Goal: Task Accomplishment & Management: Use online tool/utility

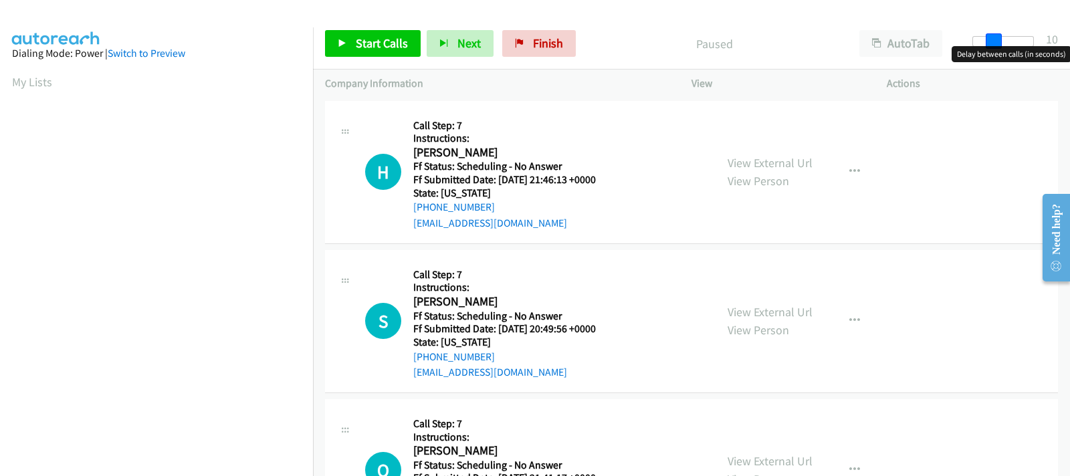
click at [1000, 45] on div at bounding box center [1003, 41] width 62 height 11
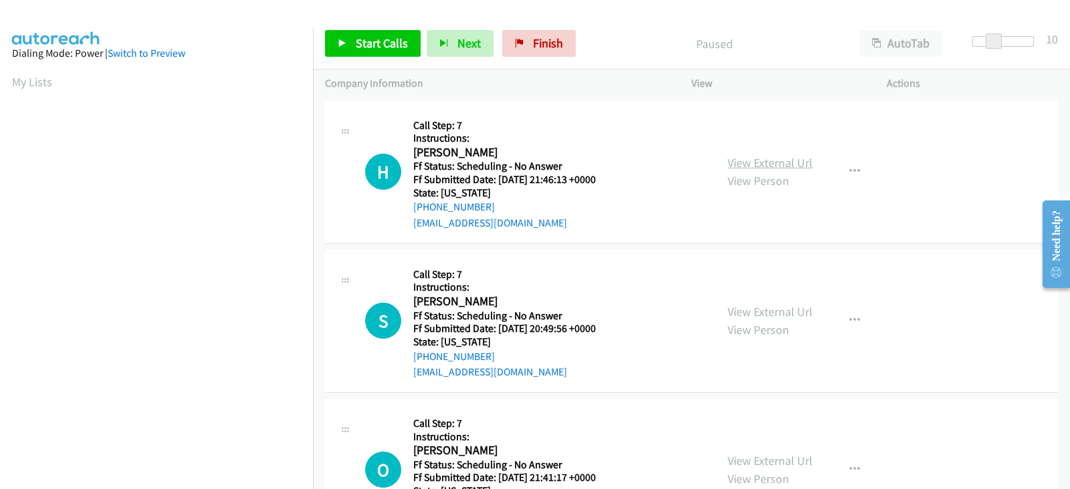
click at [745, 168] on link "View External Url" at bounding box center [769, 162] width 85 height 15
click at [363, 45] on span "Start Calls" at bounding box center [382, 42] width 52 height 15
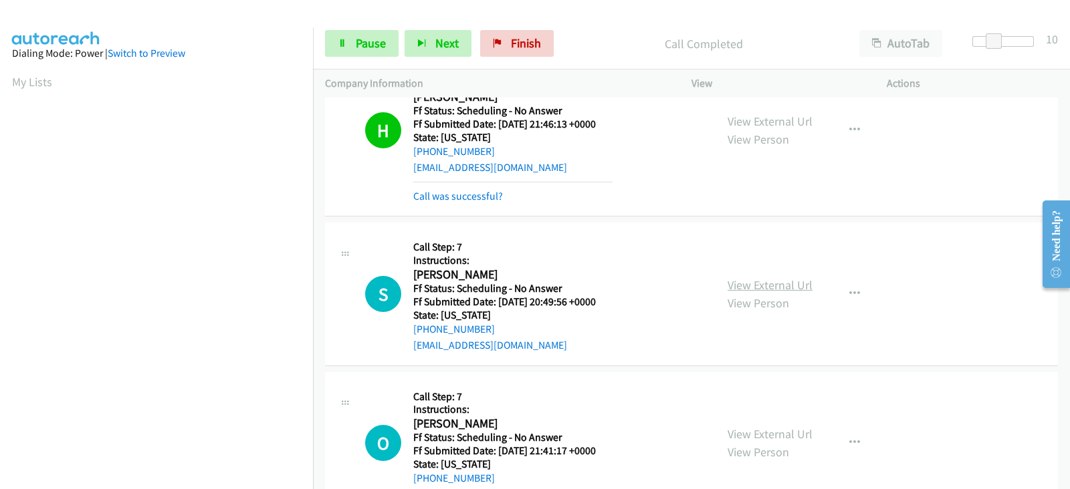
scroll to position [70, 0]
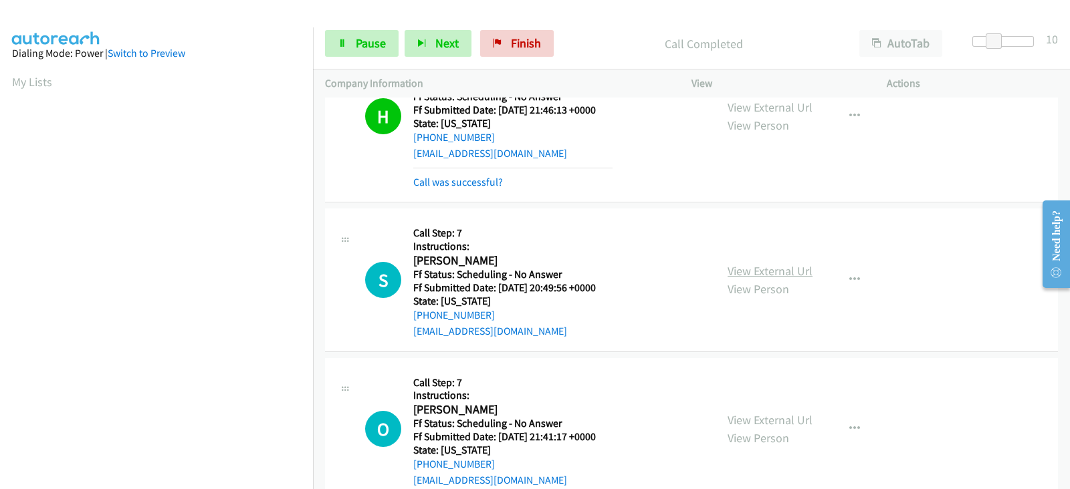
click at [758, 267] on link "View External Url" at bounding box center [769, 270] width 85 height 15
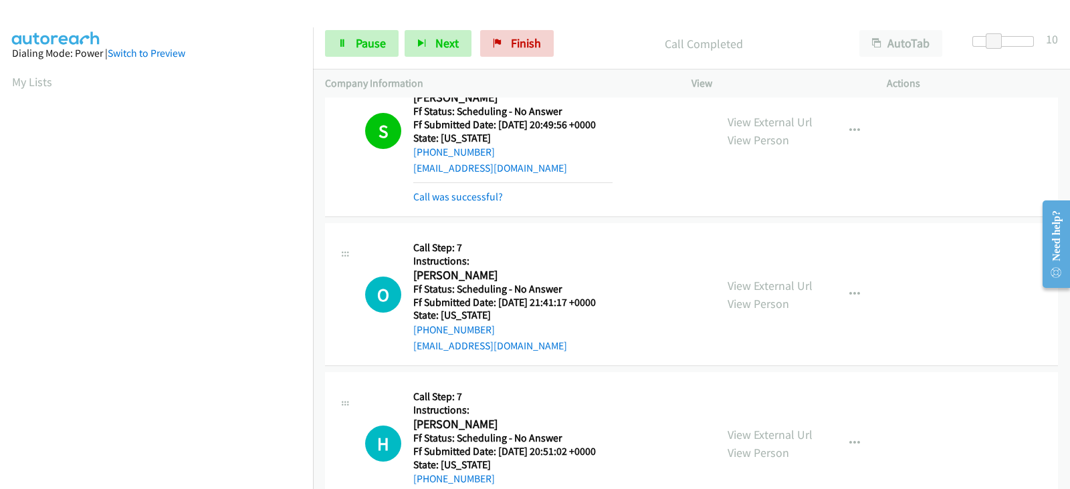
scroll to position [237, 0]
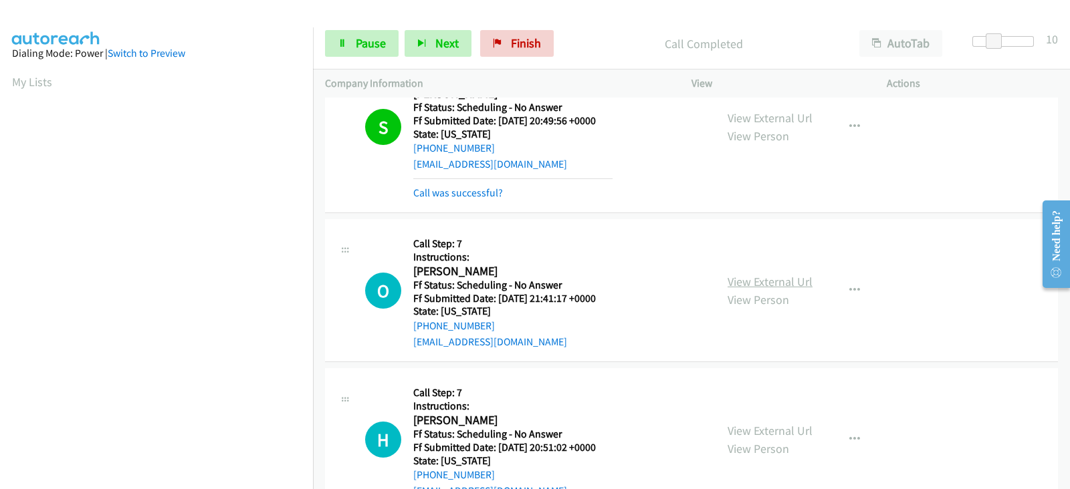
click at [731, 281] on link "View External Url" at bounding box center [769, 281] width 85 height 15
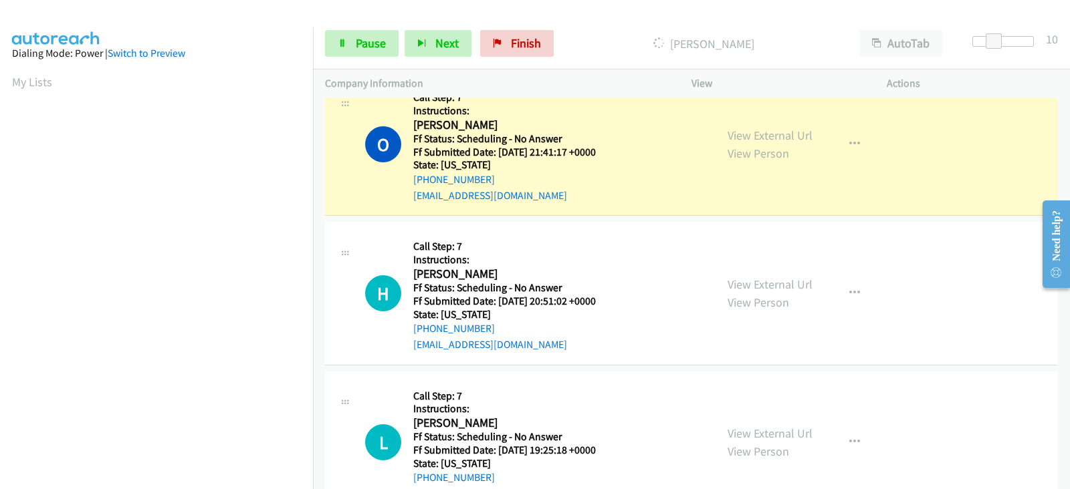
scroll to position [404, 0]
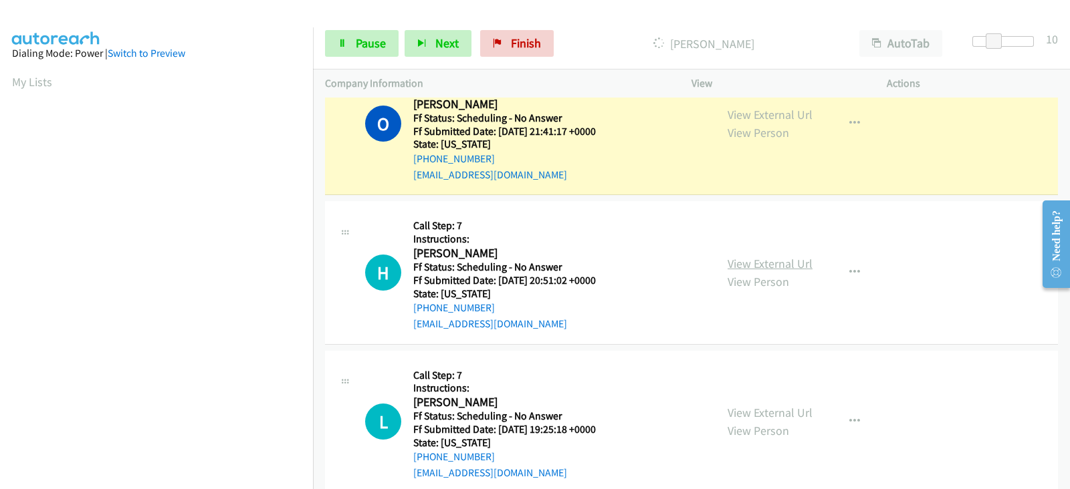
click at [739, 260] on link "View External Url" at bounding box center [769, 263] width 85 height 15
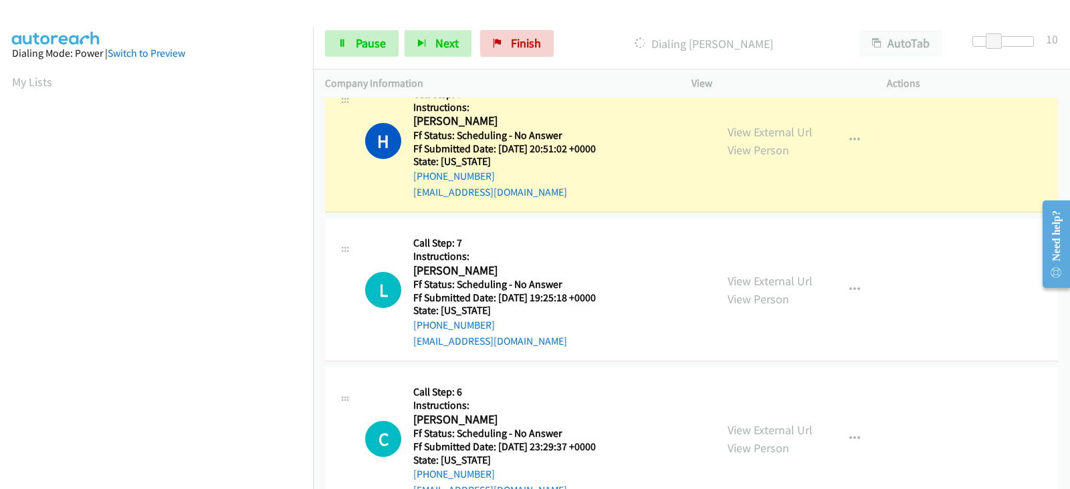
scroll to position [571, 0]
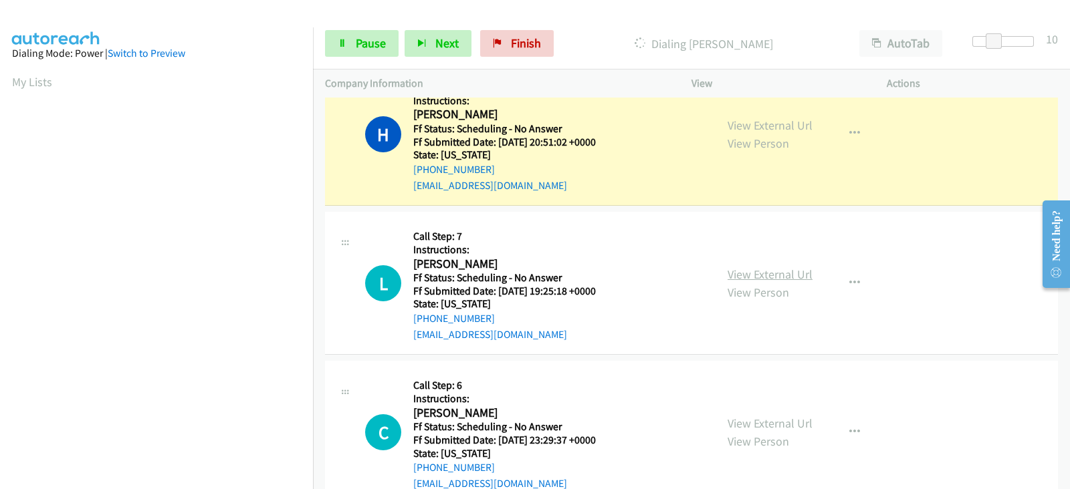
click at [738, 275] on link "View External Url" at bounding box center [769, 274] width 85 height 15
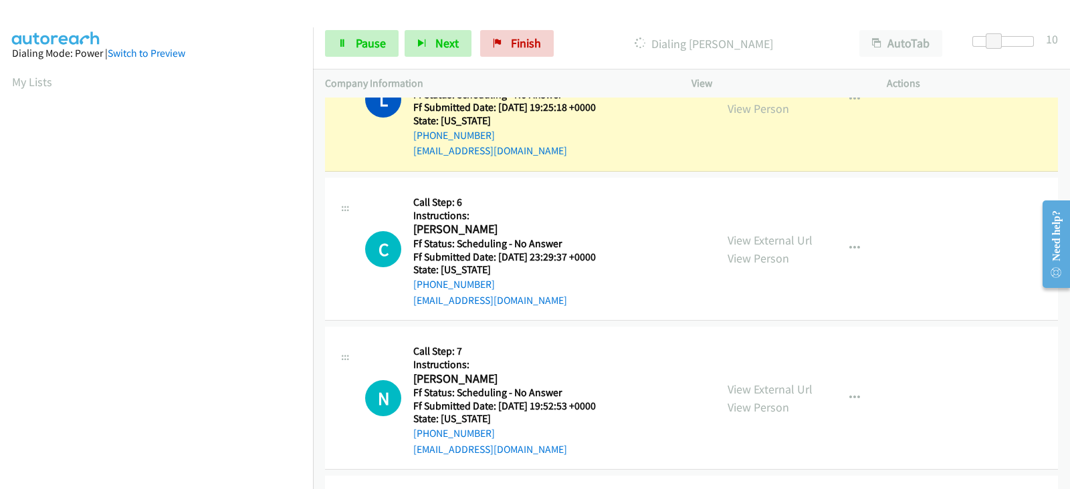
scroll to position [794, 0]
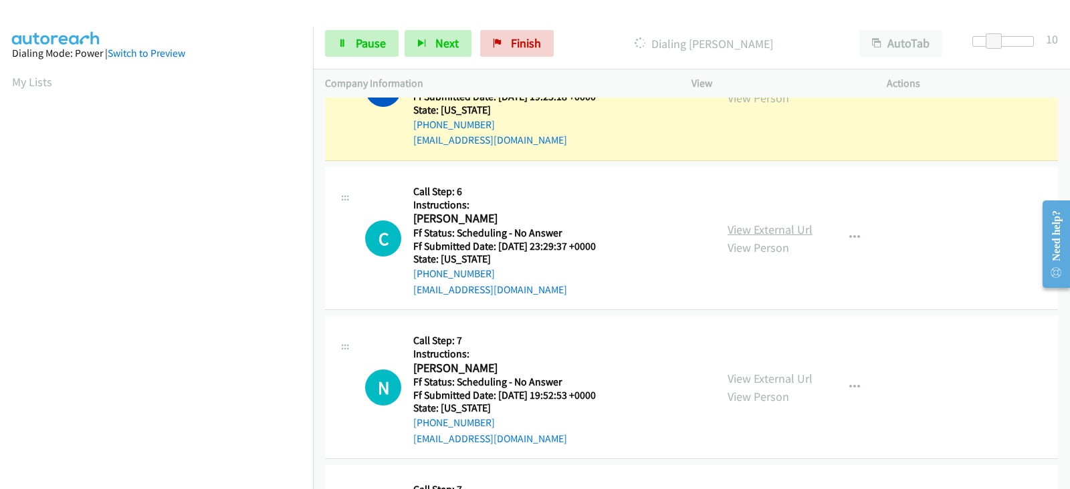
click at [742, 222] on link "View External Url" at bounding box center [769, 229] width 85 height 15
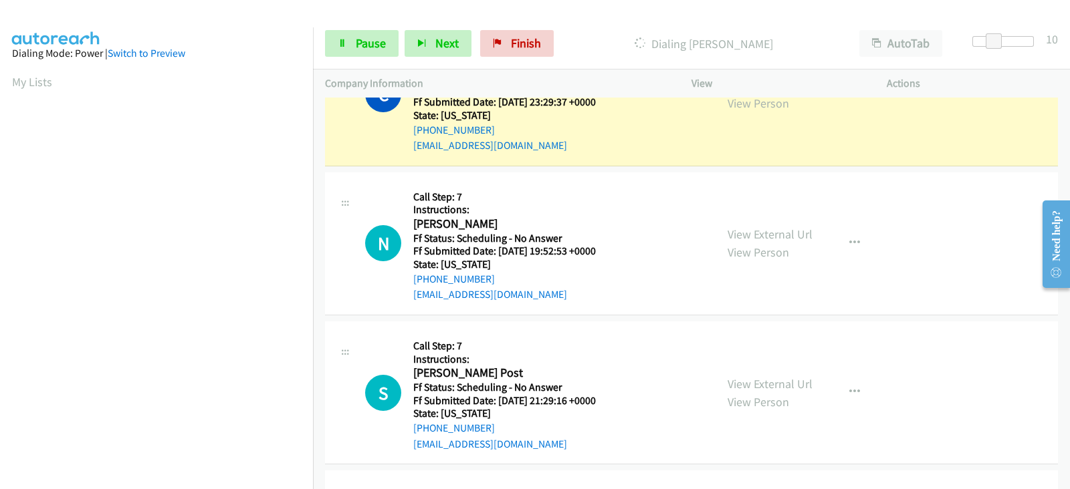
scroll to position [1031, 0]
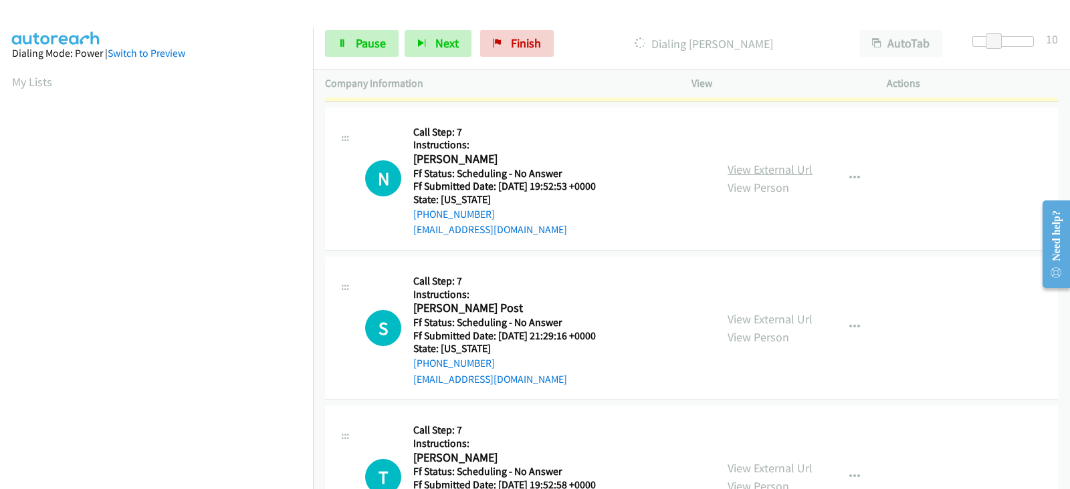
click at [740, 164] on link "View External Url" at bounding box center [769, 169] width 85 height 15
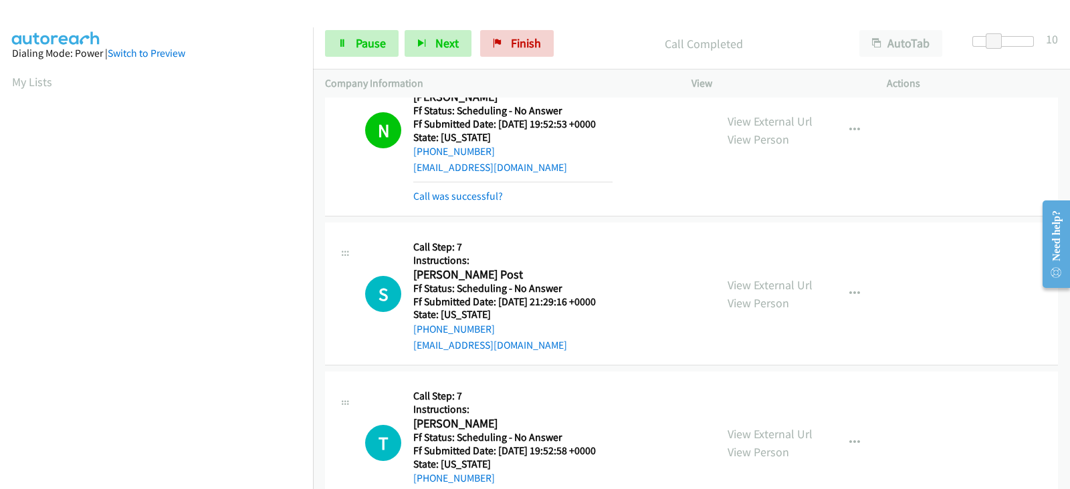
scroll to position [1143, 0]
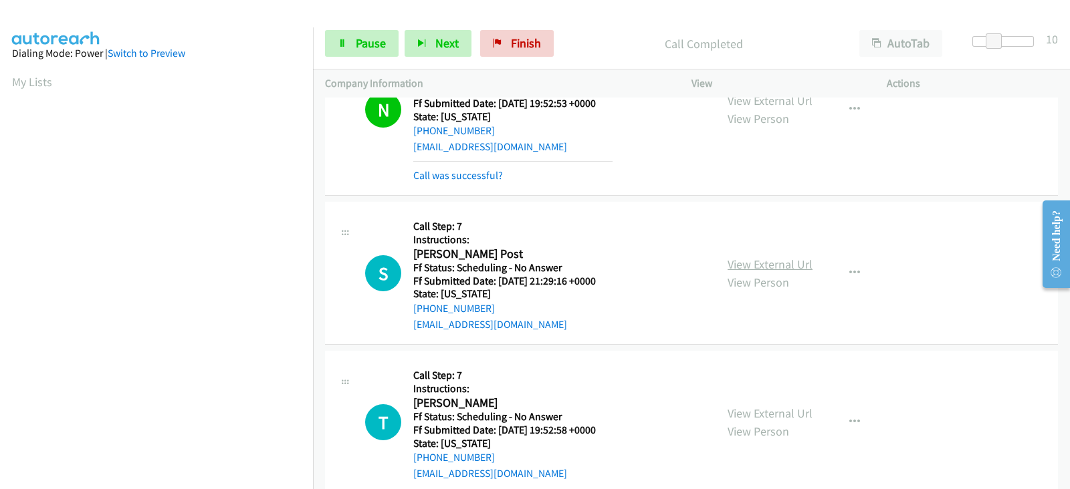
click at [745, 265] on link "View External Url" at bounding box center [769, 264] width 85 height 15
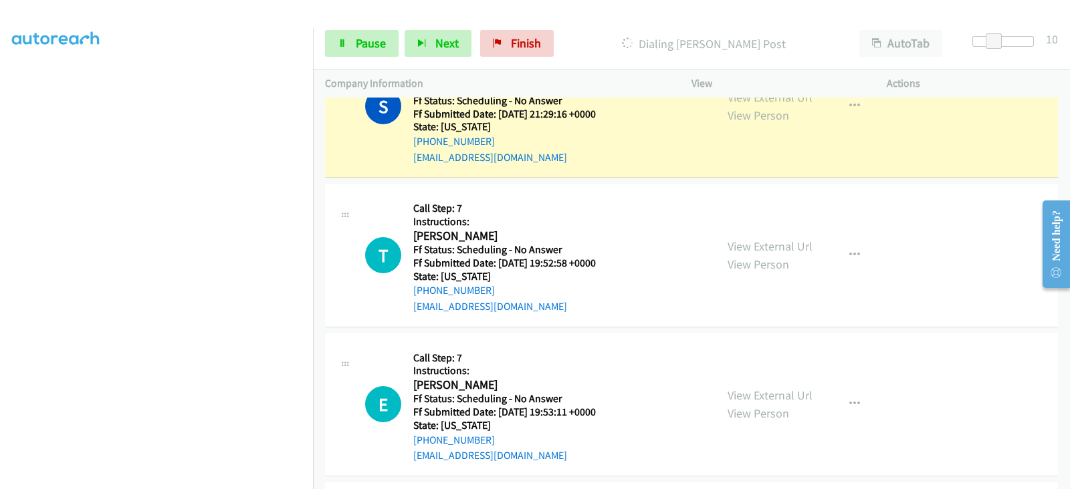
scroll to position [0, 0]
click at [732, 245] on link "View External Url" at bounding box center [769, 246] width 85 height 15
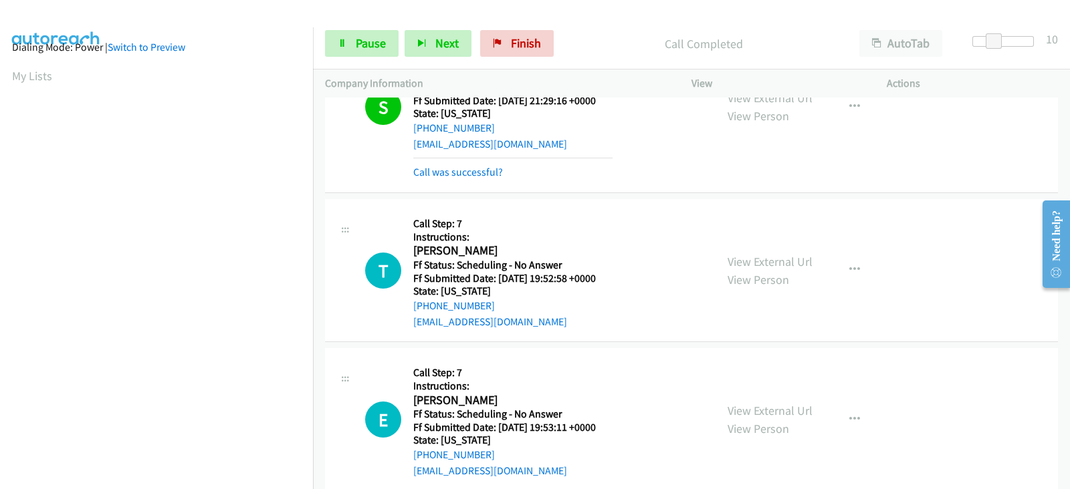
scroll to position [263, 0]
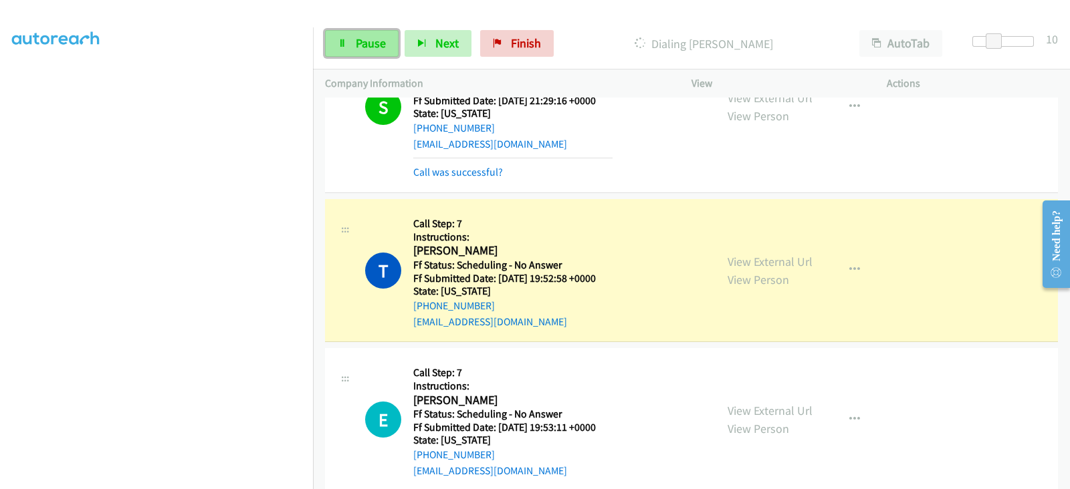
click at [354, 45] on link "Pause" at bounding box center [362, 43] width 74 height 27
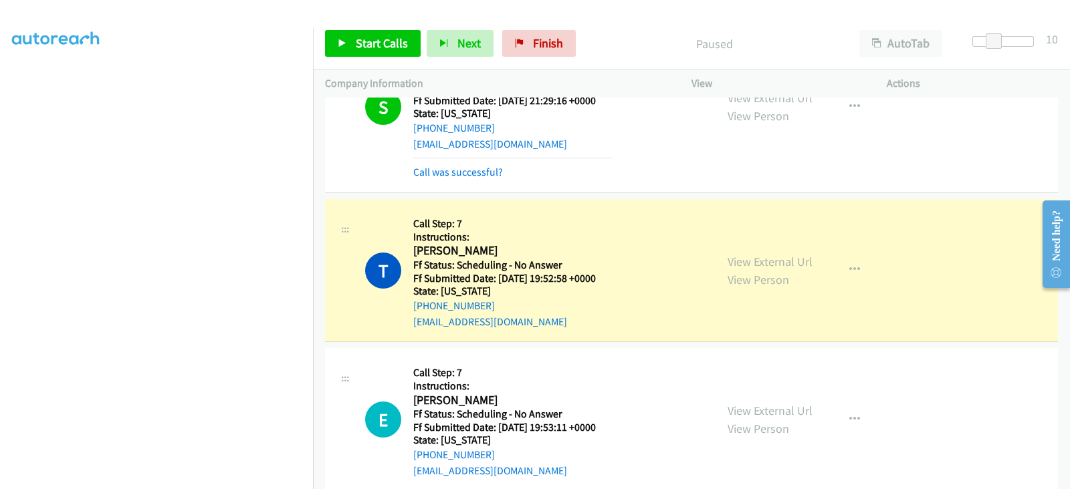
scroll to position [0, 0]
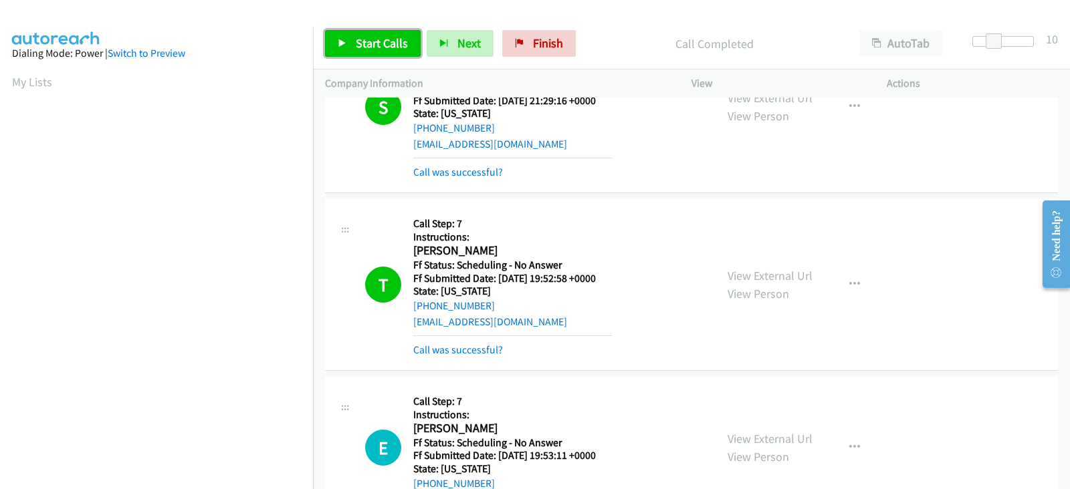
click at [370, 40] on span "Start Calls" at bounding box center [382, 42] width 52 height 15
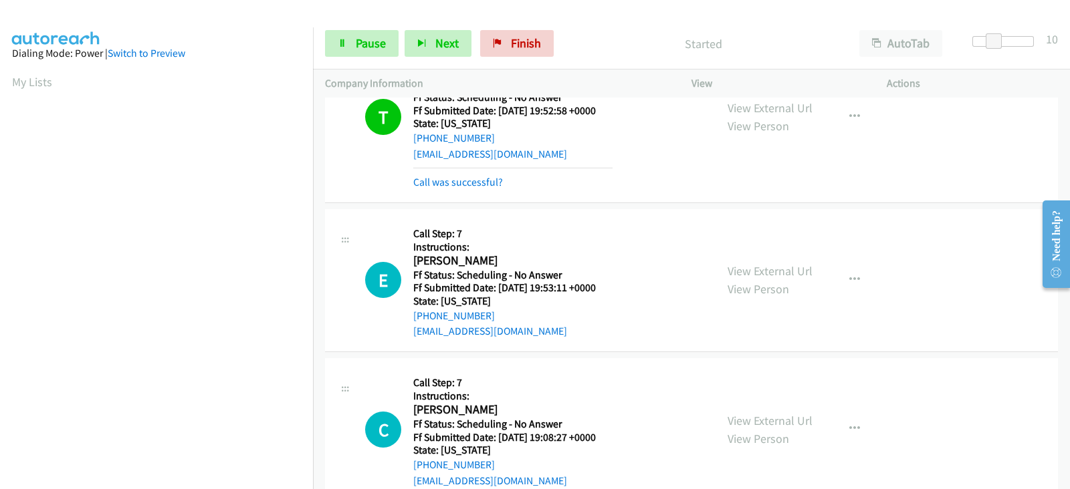
scroll to position [1546, 0]
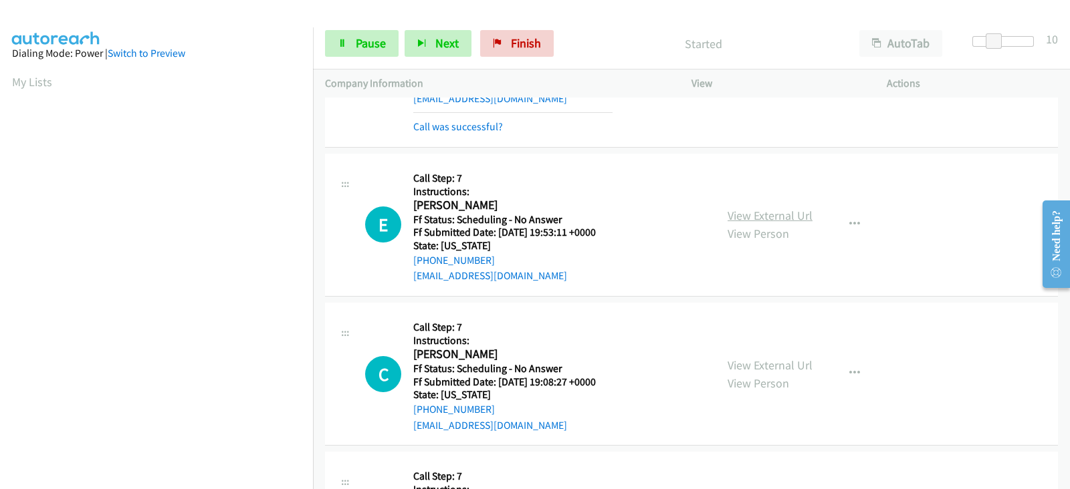
click at [731, 215] on link "View External Url" at bounding box center [769, 215] width 85 height 15
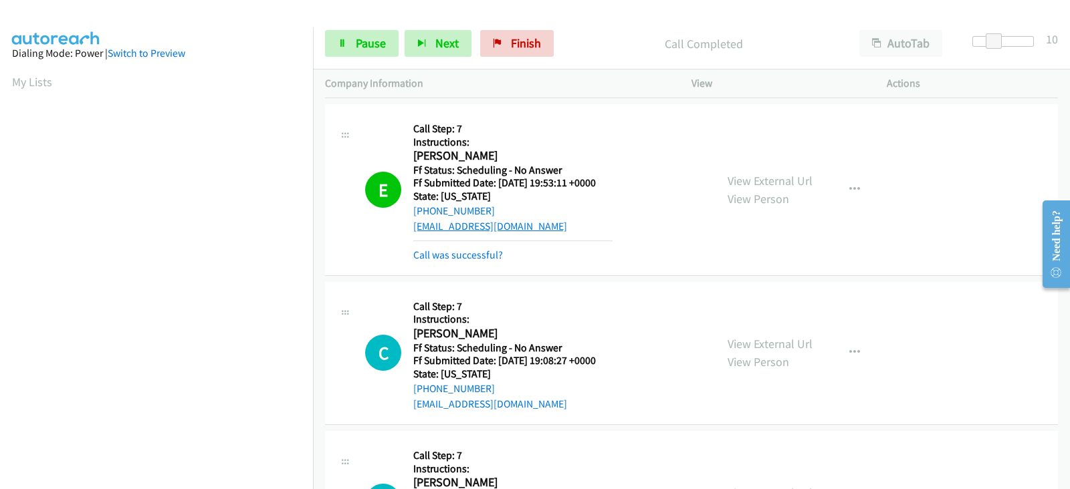
scroll to position [1714, 0]
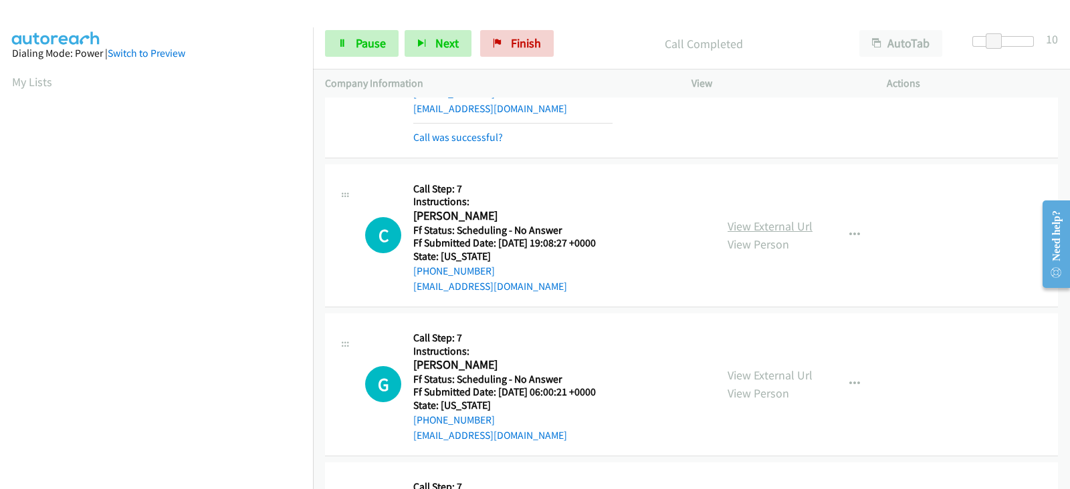
click at [732, 225] on link "View External Url" at bounding box center [769, 226] width 85 height 15
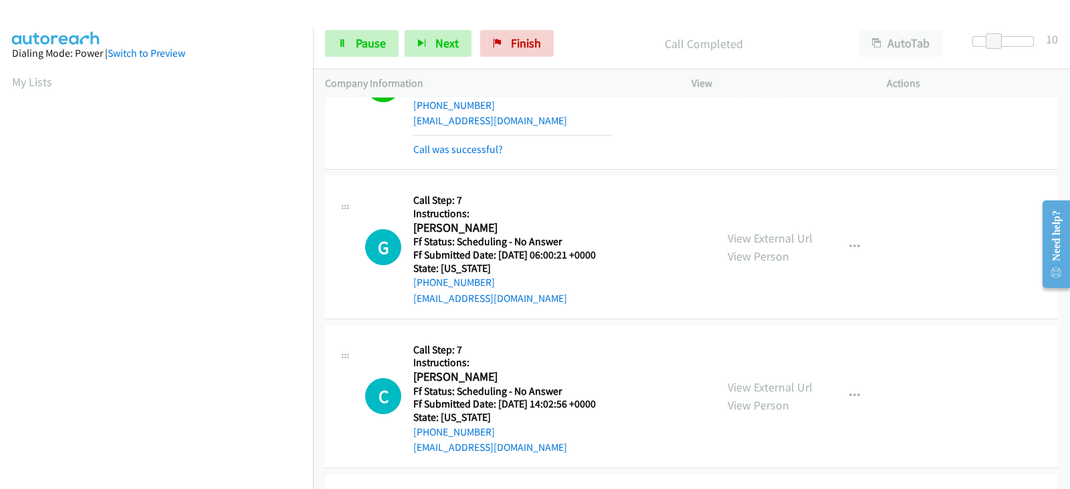
scroll to position [1881, 0]
click at [729, 235] on link "View External Url" at bounding box center [769, 236] width 85 height 15
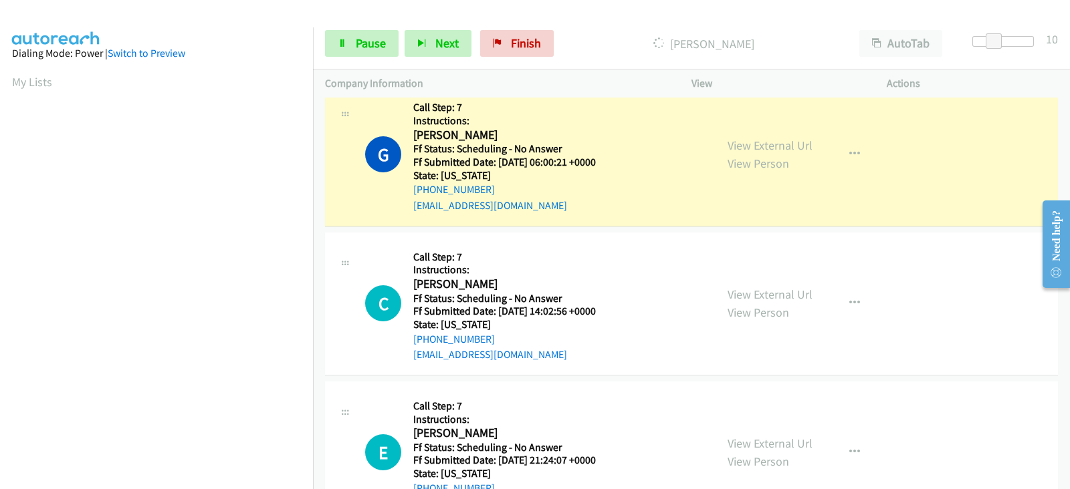
scroll to position [1992, 0]
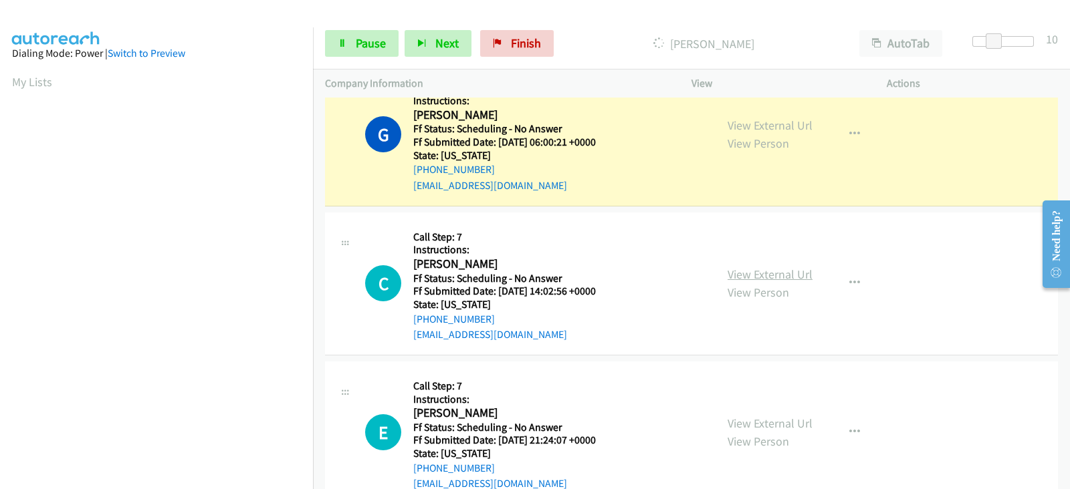
click at [749, 272] on link "View External Url" at bounding box center [769, 274] width 85 height 15
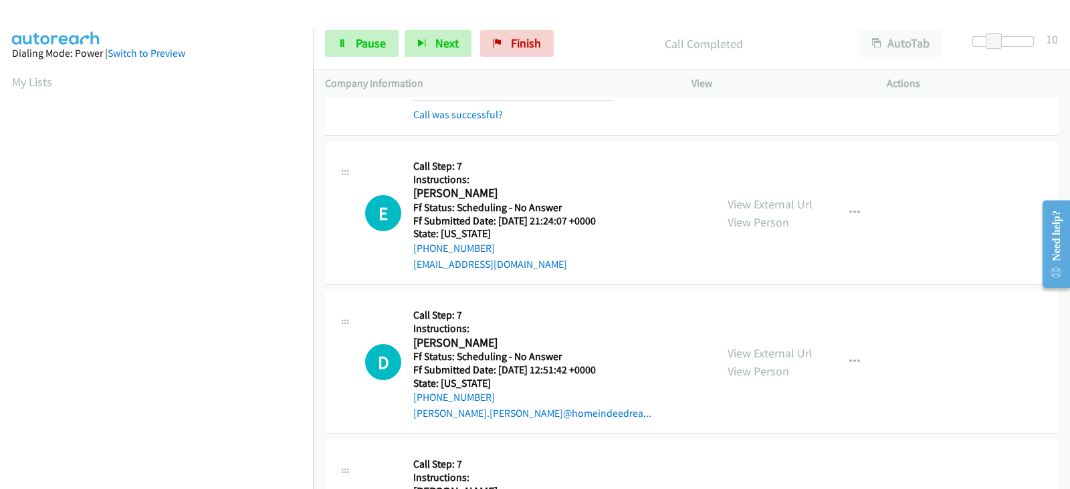
scroll to position [2271, 0]
click at [729, 199] on link "View External Url" at bounding box center [769, 202] width 85 height 15
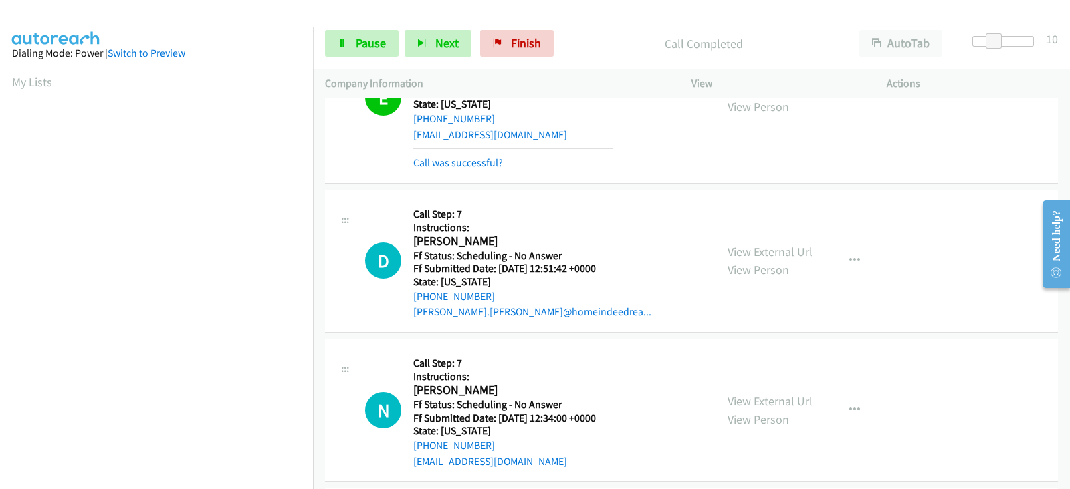
scroll to position [2438, 0]
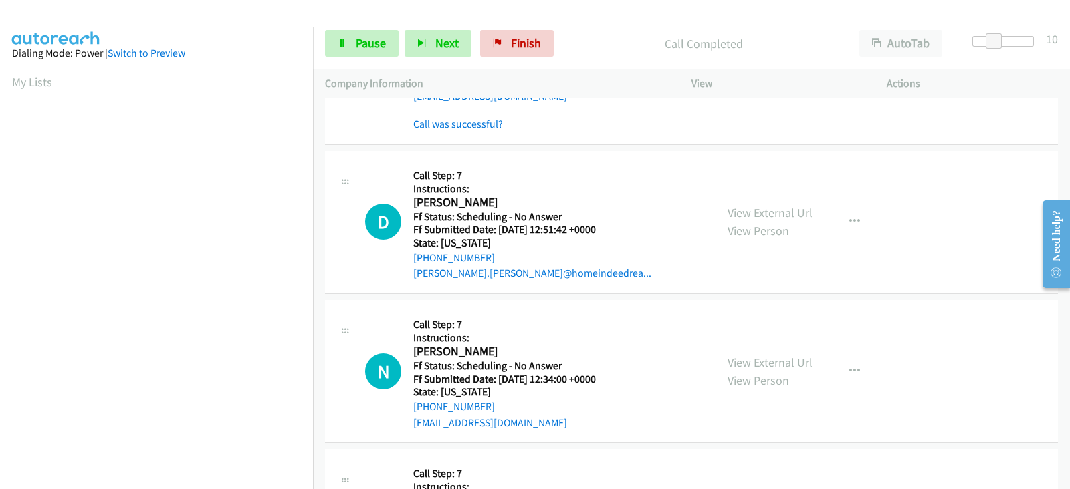
click at [744, 212] on link "View External Url" at bounding box center [769, 212] width 85 height 15
click at [369, 47] on span "Pause" at bounding box center [371, 42] width 30 height 15
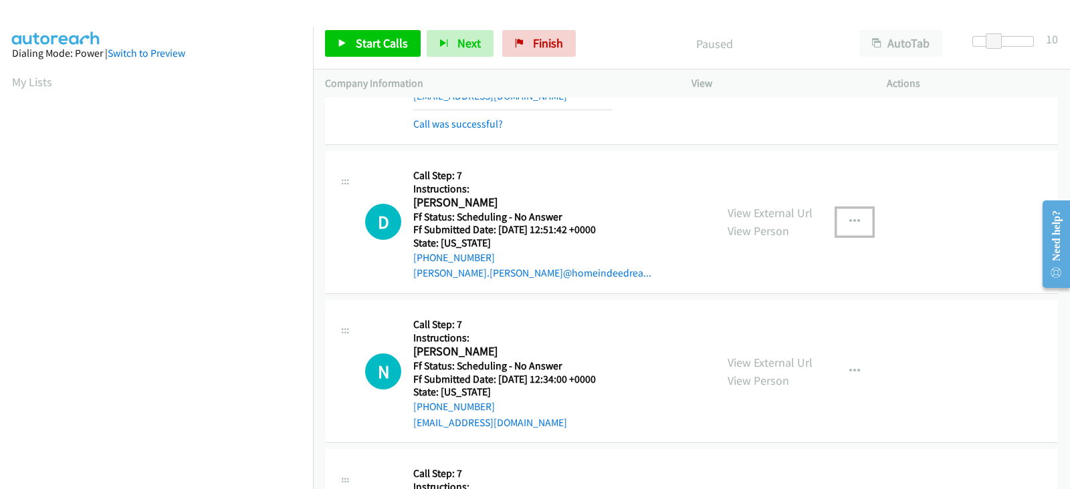
click at [849, 217] on icon "button" at bounding box center [854, 222] width 11 height 11
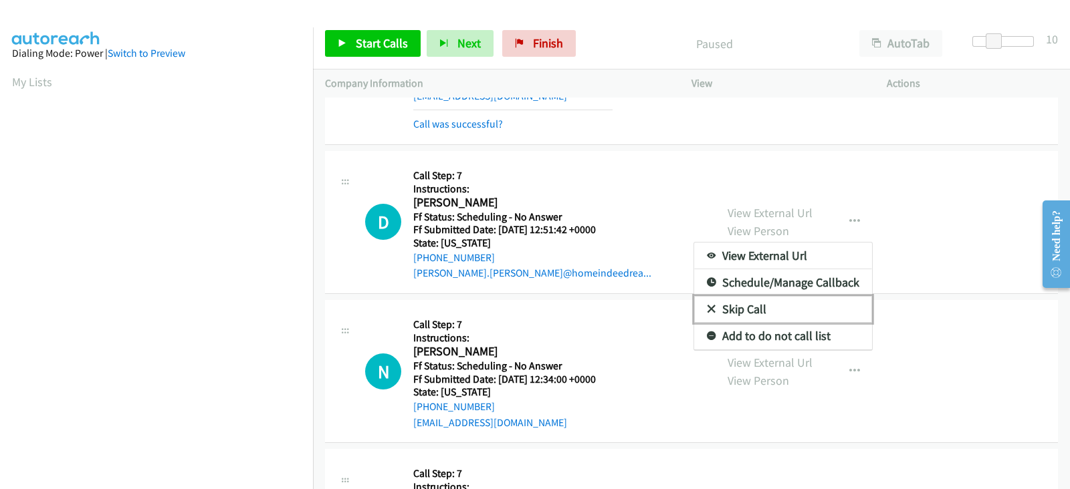
click at [725, 299] on link "Skip Call" at bounding box center [783, 309] width 178 height 27
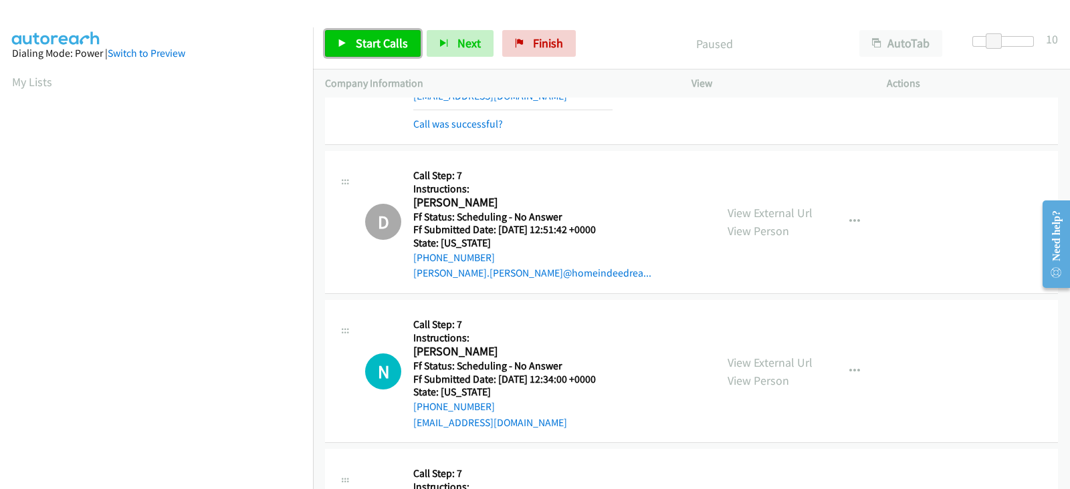
click at [371, 33] on link "Start Calls" at bounding box center [373, 43] width 96 height 27
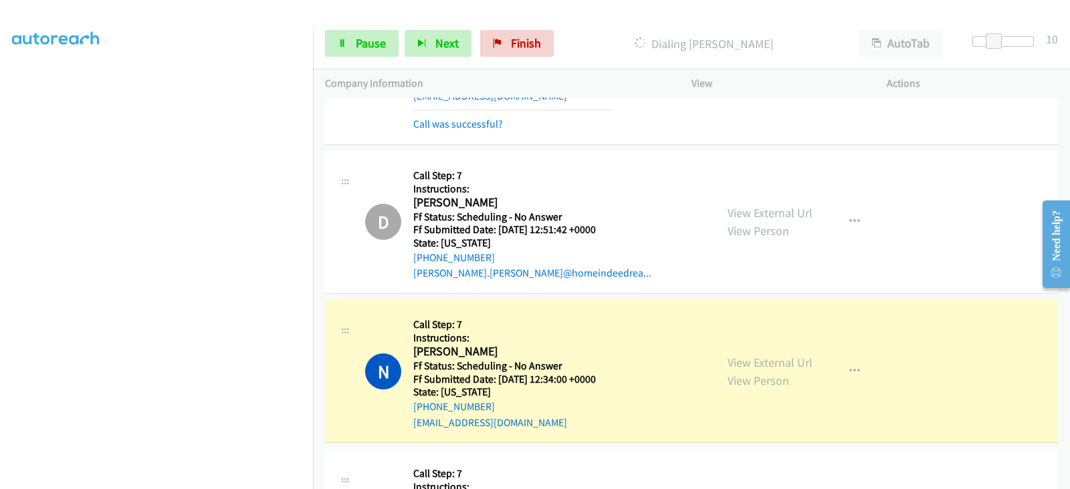
scroll to position [0, 0]
drag, startPoint x: 371, startPoint y: 45, endPoint x: 378, endPoint y: 43, distance: 7.0
click at [371, 45] on span "Pause" at bounding box center [371, 42] width 30 height 15
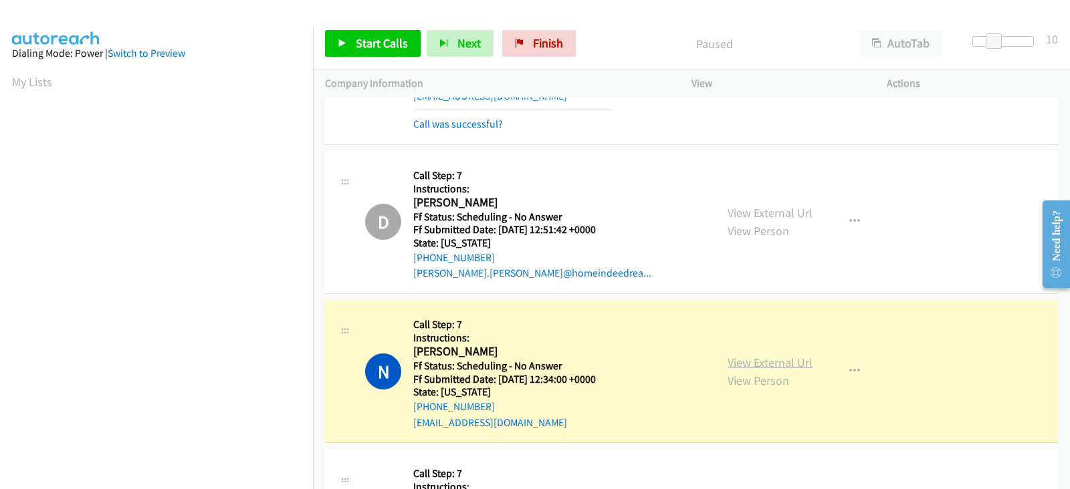
click at [754, 355] on link "View External Url" at bounding box center [769, 362] width 85 height 15
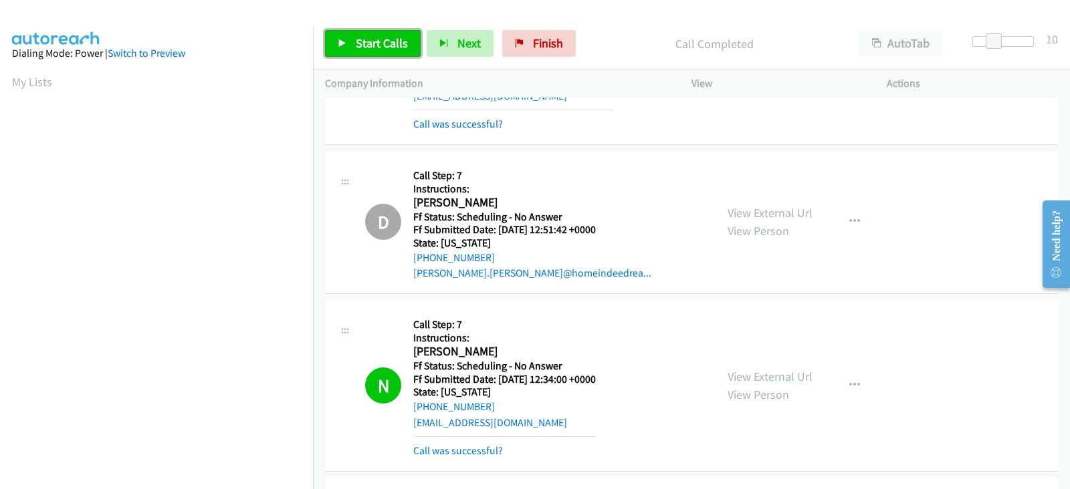
click at [397, 54] on link "Start Calls" at bounding box center [373, 43] width 96 height 27
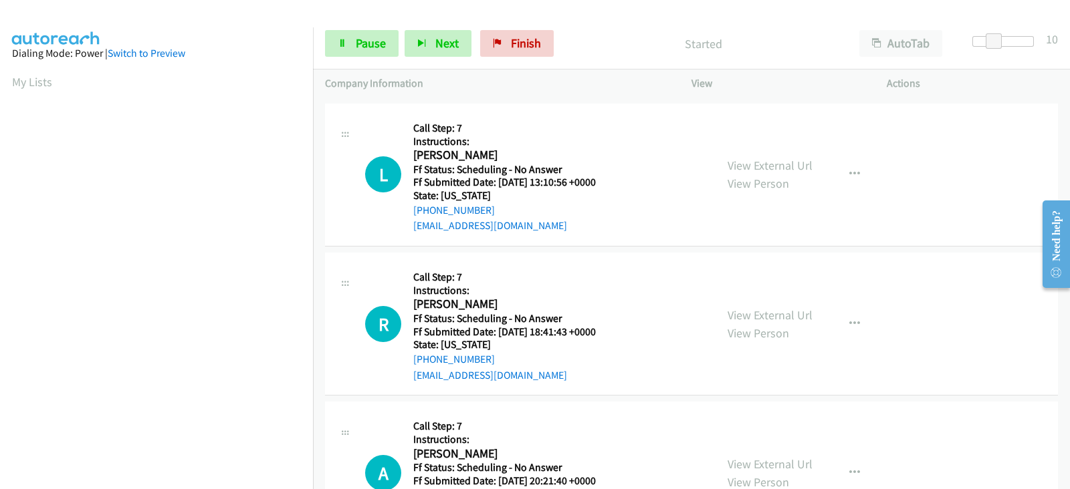
scroll to position [2828, 0]
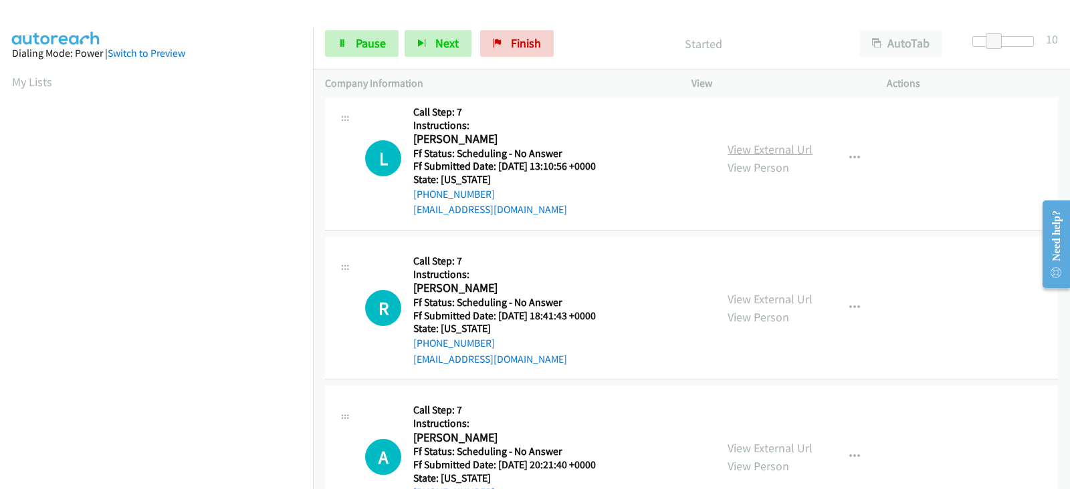
click at [735, 143] on link "View External Url" at bounding box center [769, 149] width 85 height 15
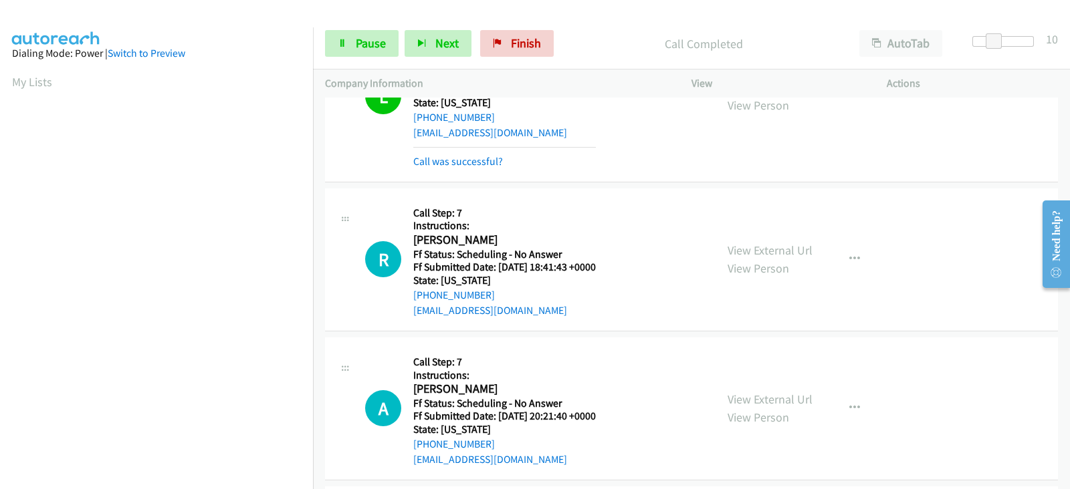
scroll to position [2939, 0]
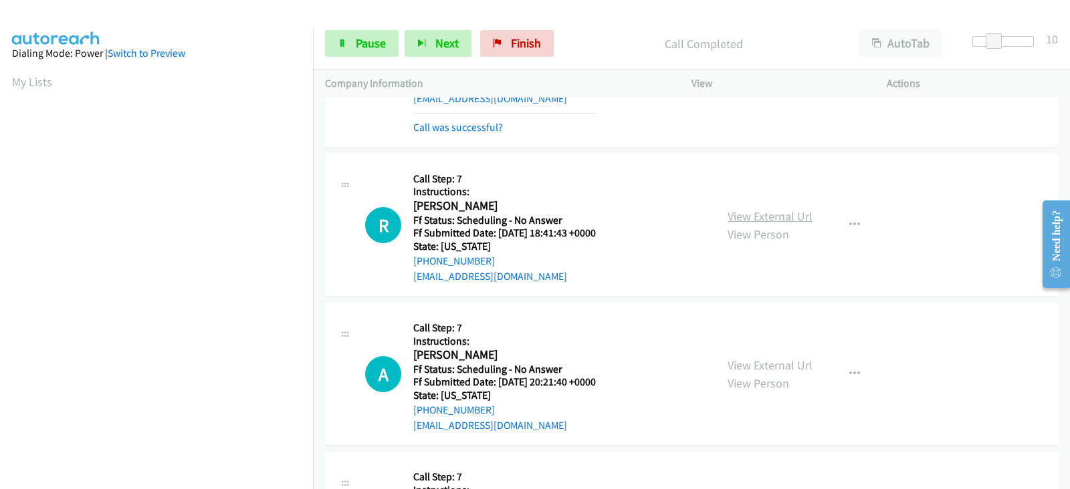
click at [747, 217] on link "View External Url" at bounding box center [769, 216] width 85 height 15
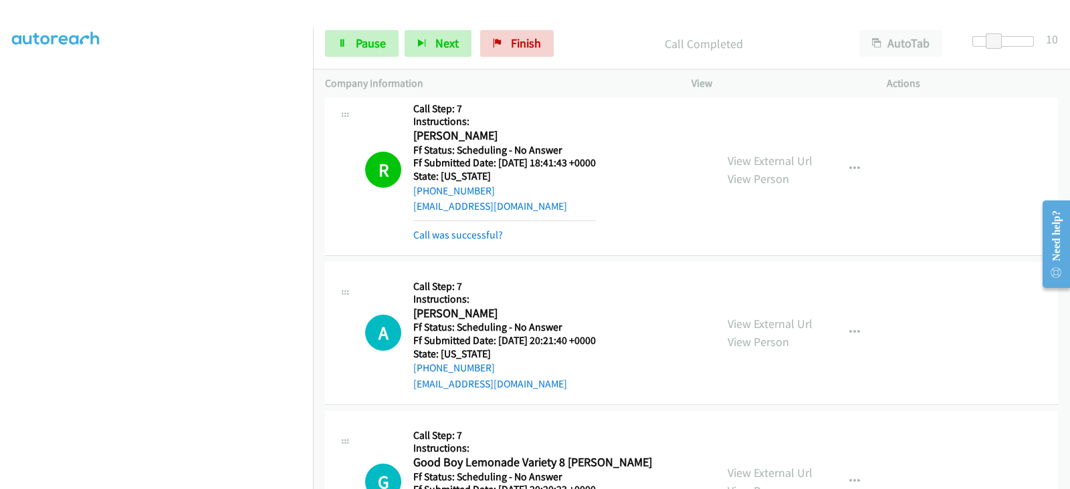
scroll to position [3051, 0]
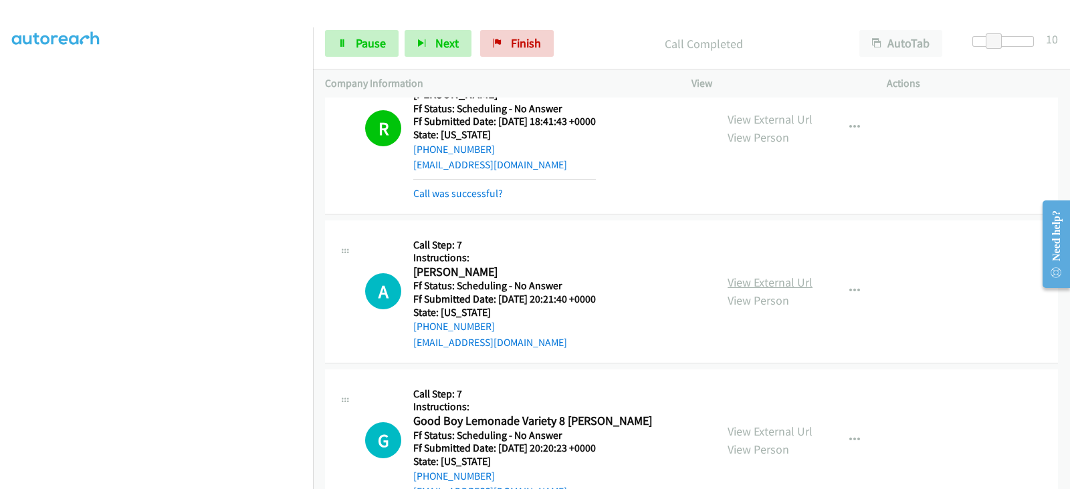
click at [741, 281] on link "View External Url" at bounding box center [769, 282] width 85 height 15
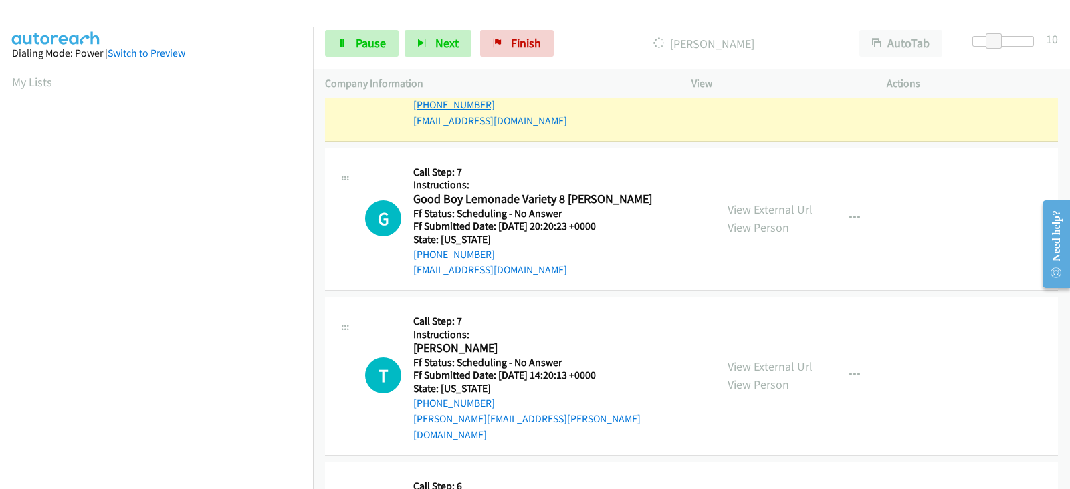
scroll to position [3273, 0]
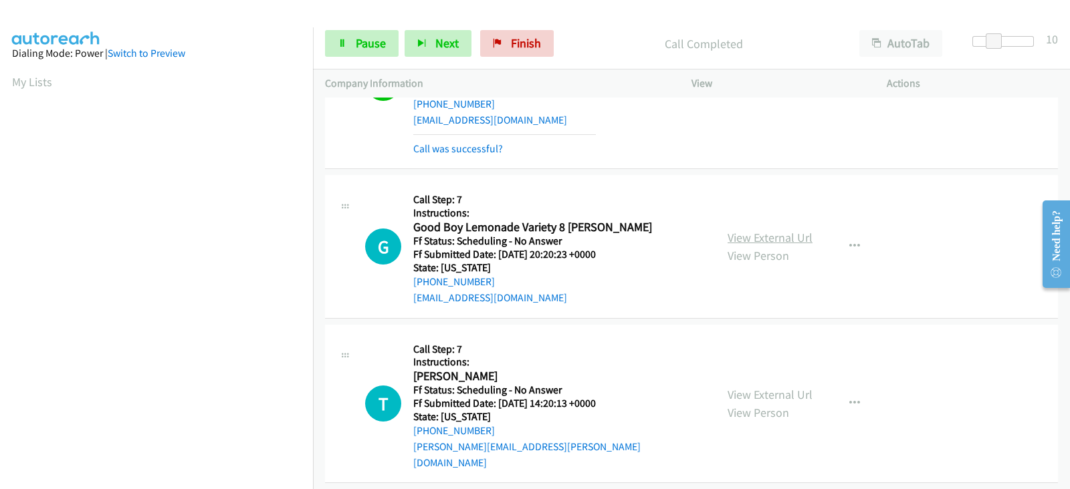
click at [730, 235] on link "View External Url" at bounding box center [769, 237] width 85 height 15
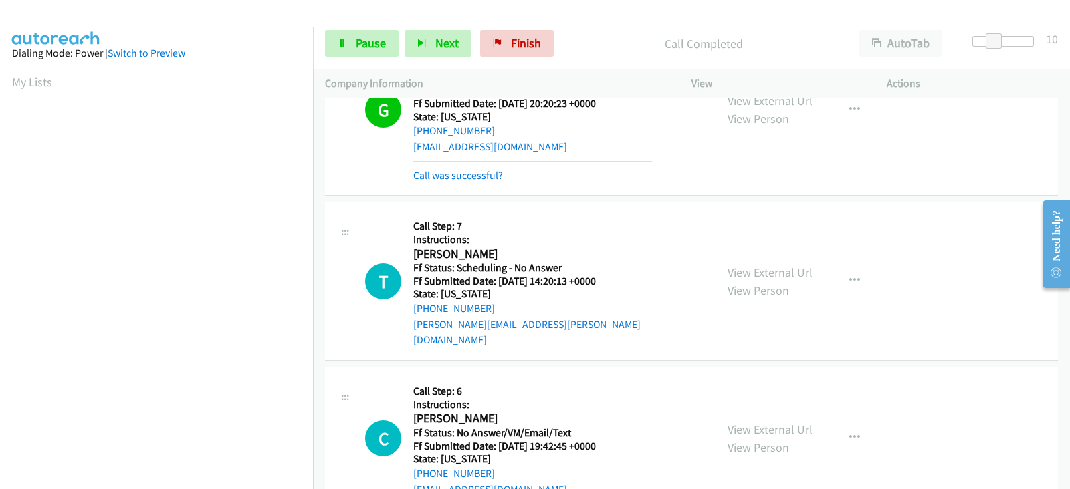
scroll to position [3441, 0]
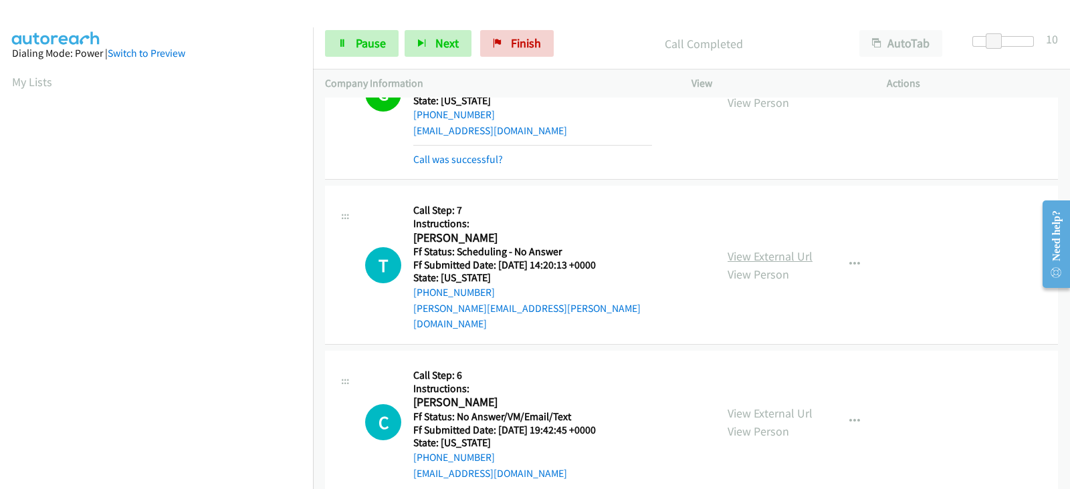
click at [744, 249] on link "View External Url" at bounding box center [769, 256] width 85 height 15
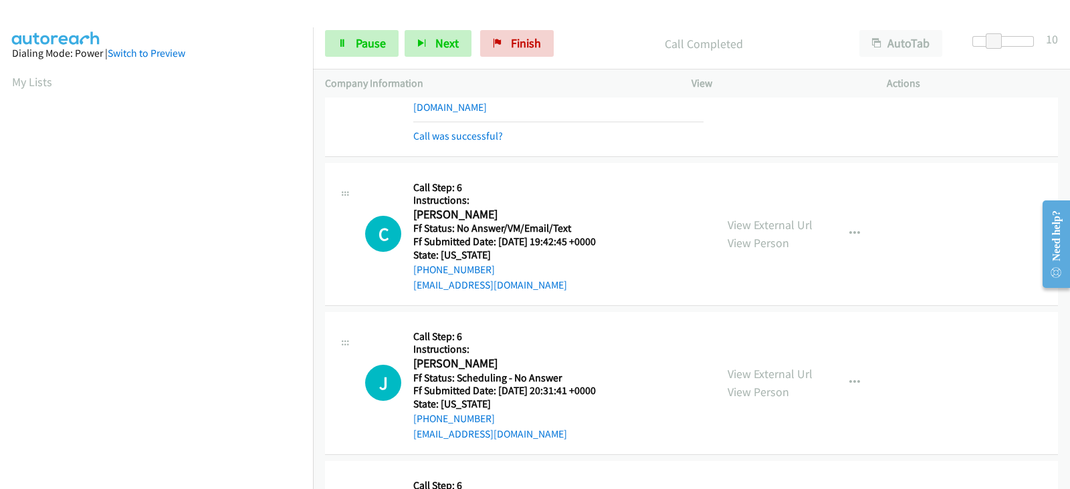
scroll to position [3664, 0]
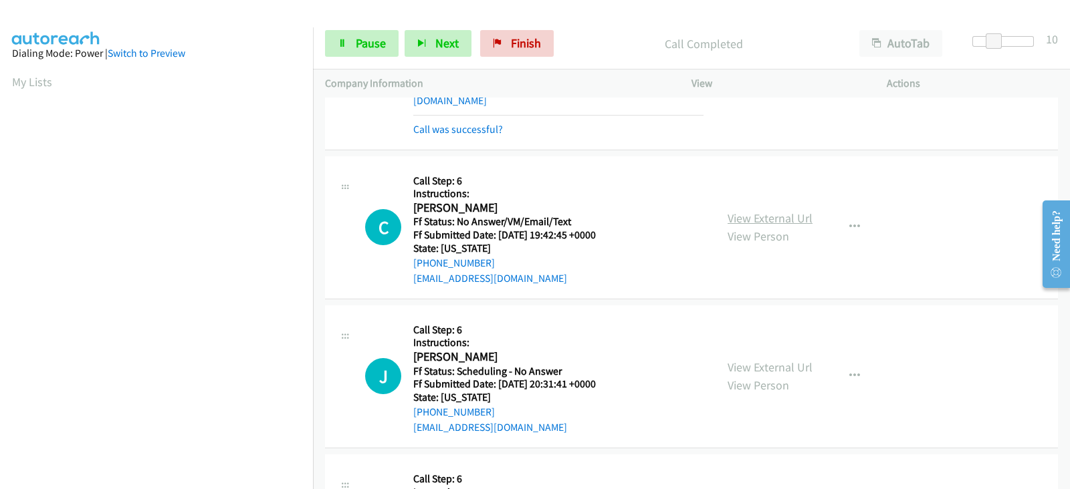
click at [746, 211] on link "View External Url" at bounding box center [769, 218] width 85 height 15
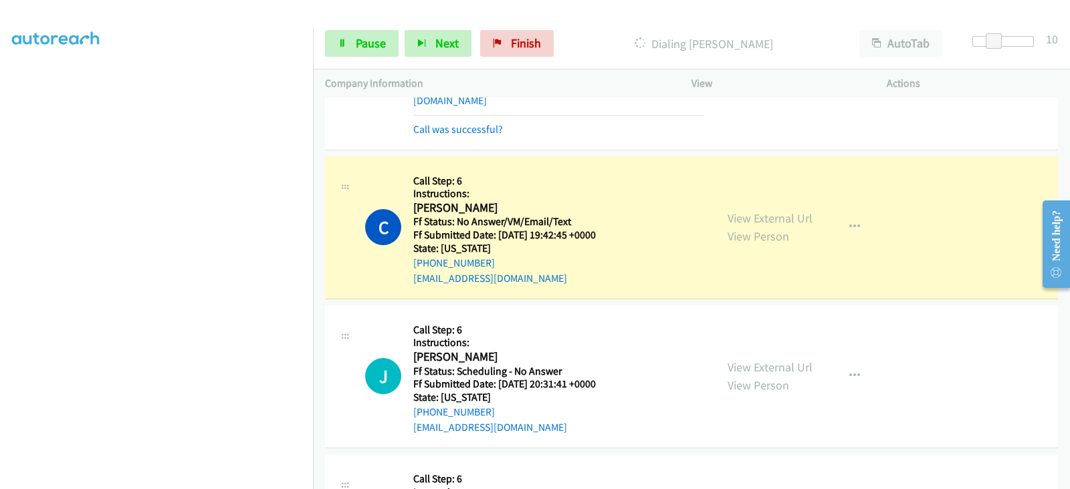
scroll to position [0, 0]
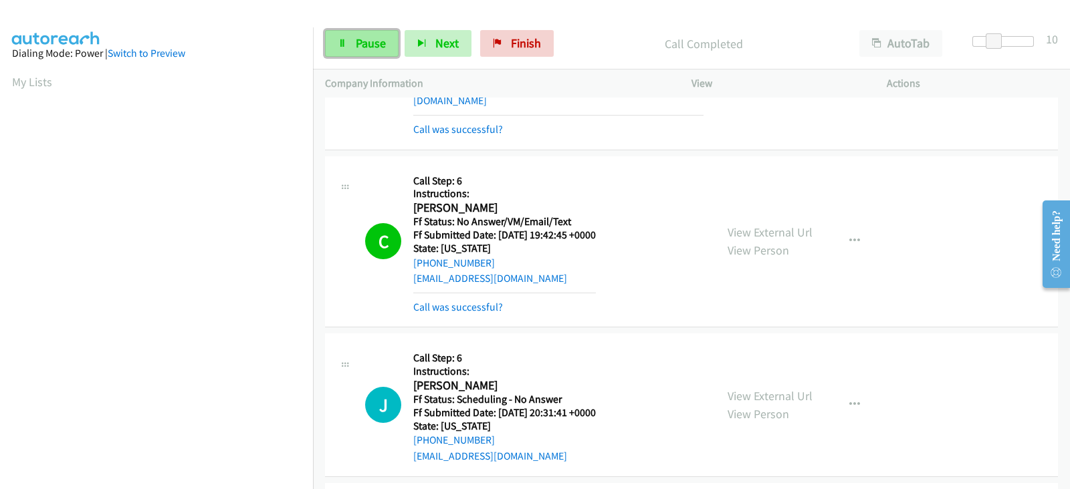
click at [378, 51] on link "Pause" at bounding box center [362, 43] width 74 height 27
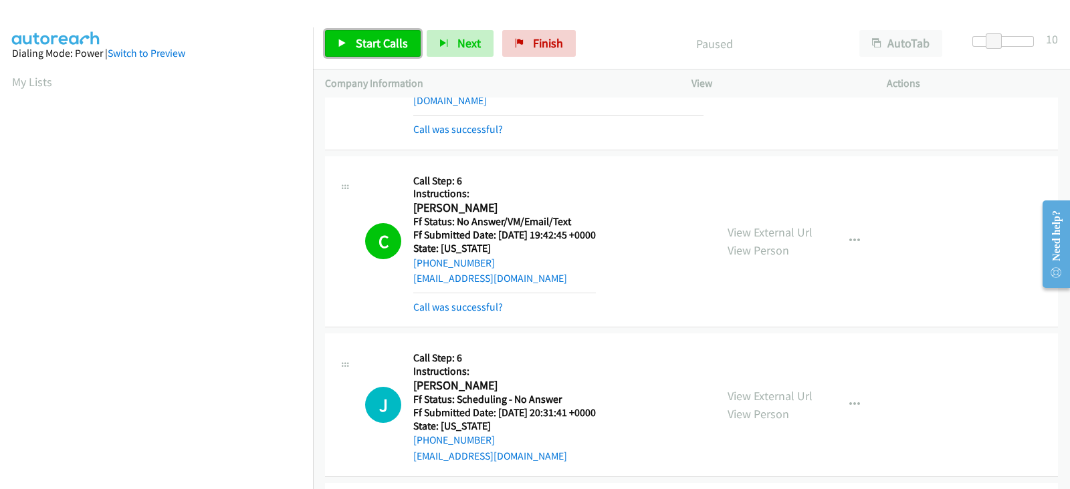
click at [371, 47] on span "Start Calls" at bounding box center [382, 42] width 52 height 15
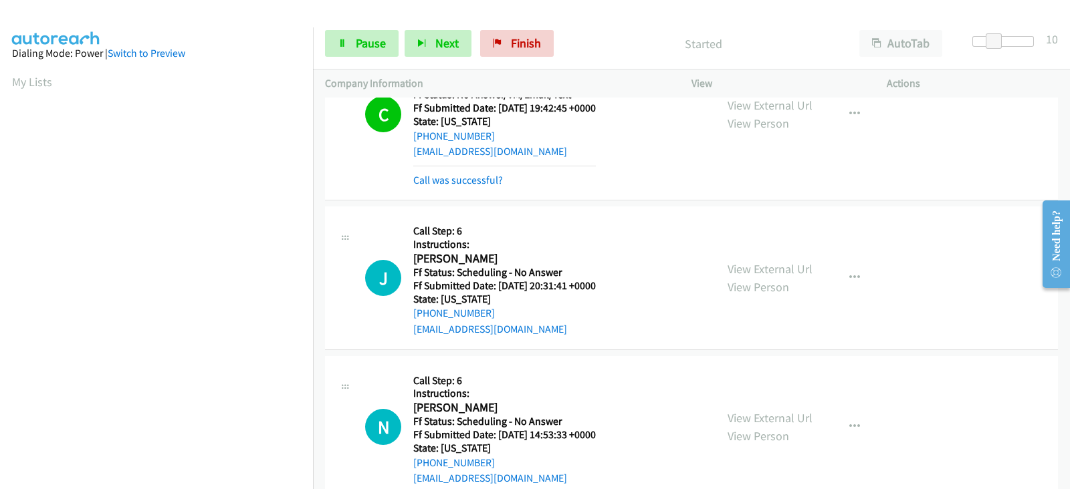
scroll to position [3775, 0]
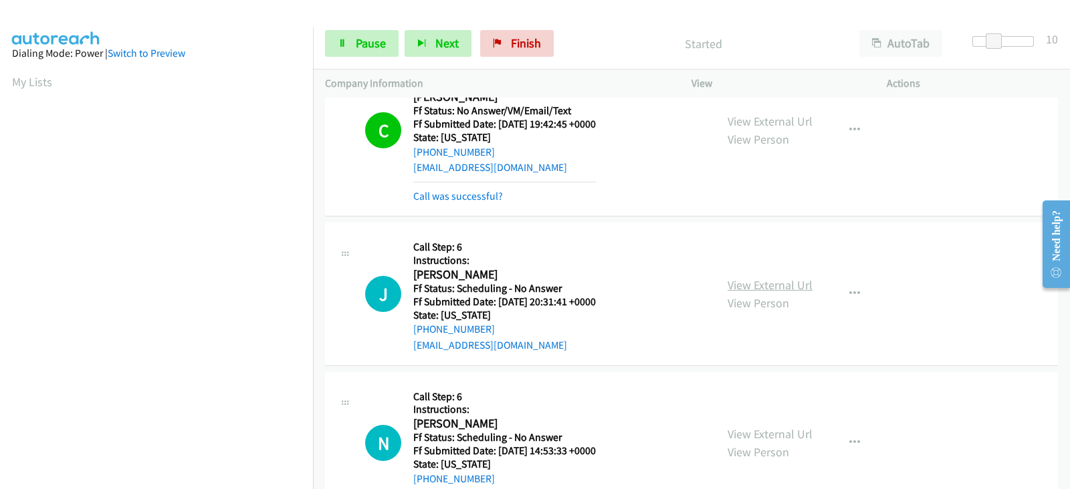
click at [735, 277] on link "View External Url" at bounding box center [769, 284] width 85 height 15
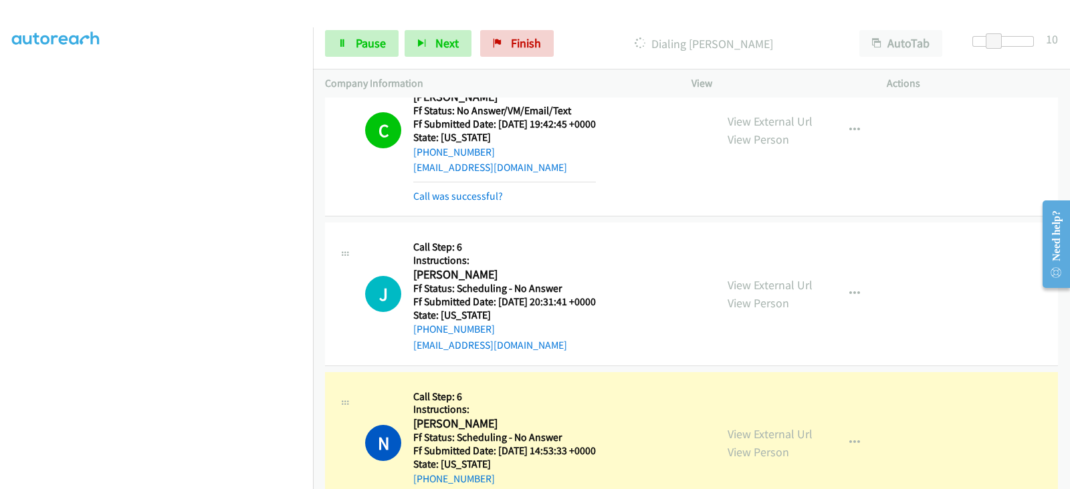
scroll to position [263, 0]
click at [739, 427] on link "View External Url" at bounding box center [769, 434] width 85 height 15
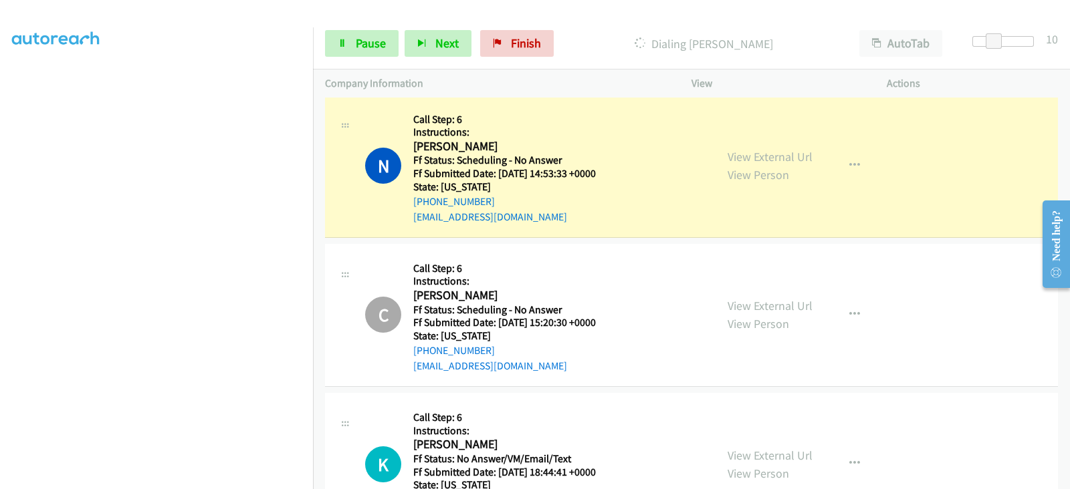
scroll to position [4054, 0]
click at [374, 45] on span "Pause" at bounding box center [371, 42] width 30 height 15
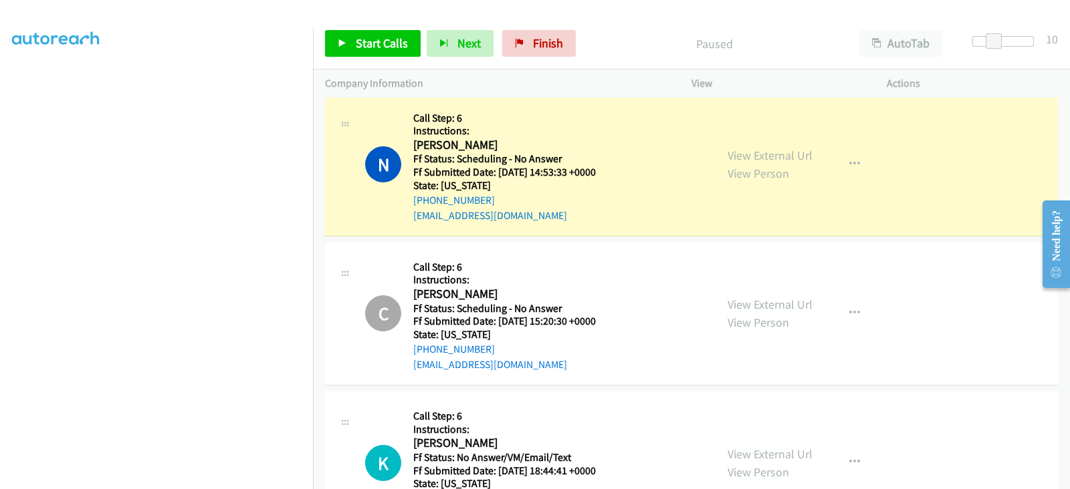
scroll to position [0, 0]
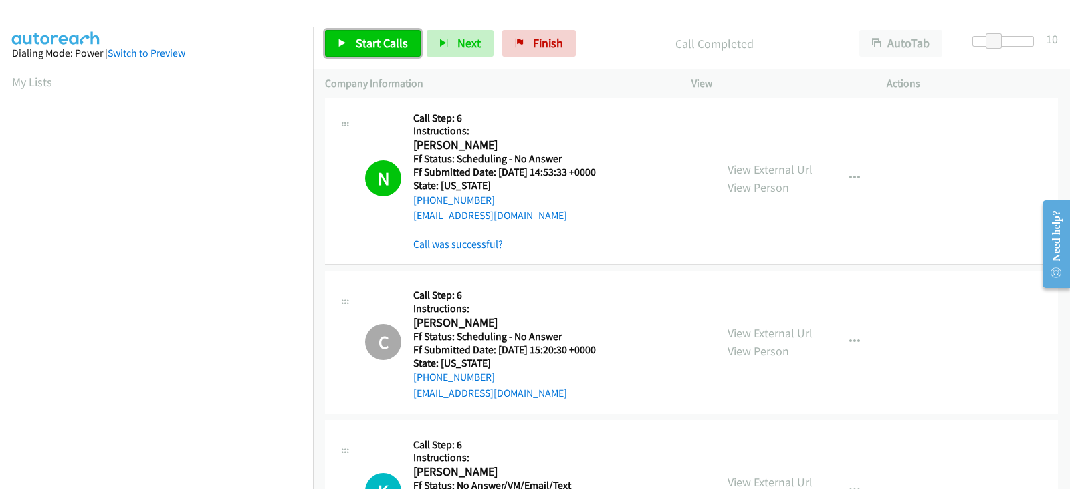
click at [374, 49] on span "Start Calls" at bounding box center [382, 42] width 52 height 15
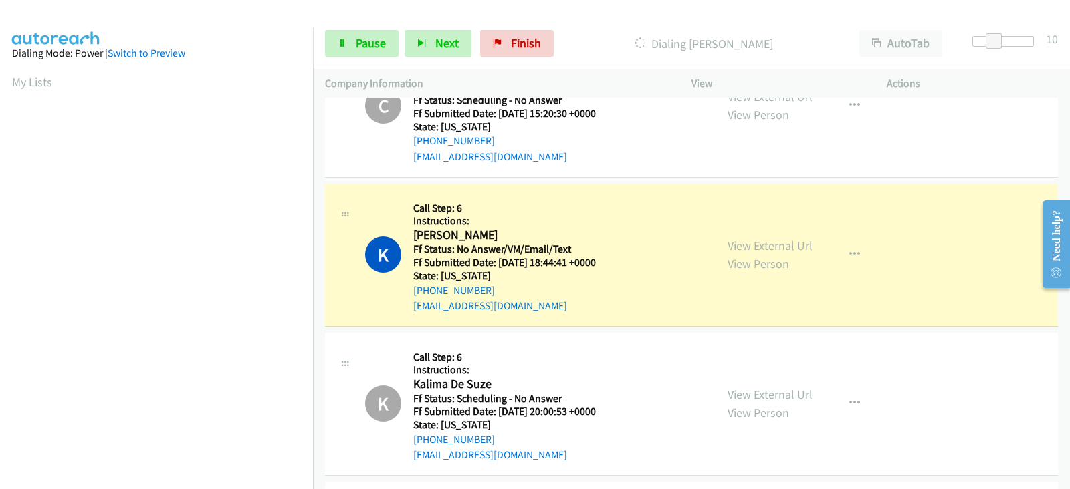
scroll to position [4332, 0]
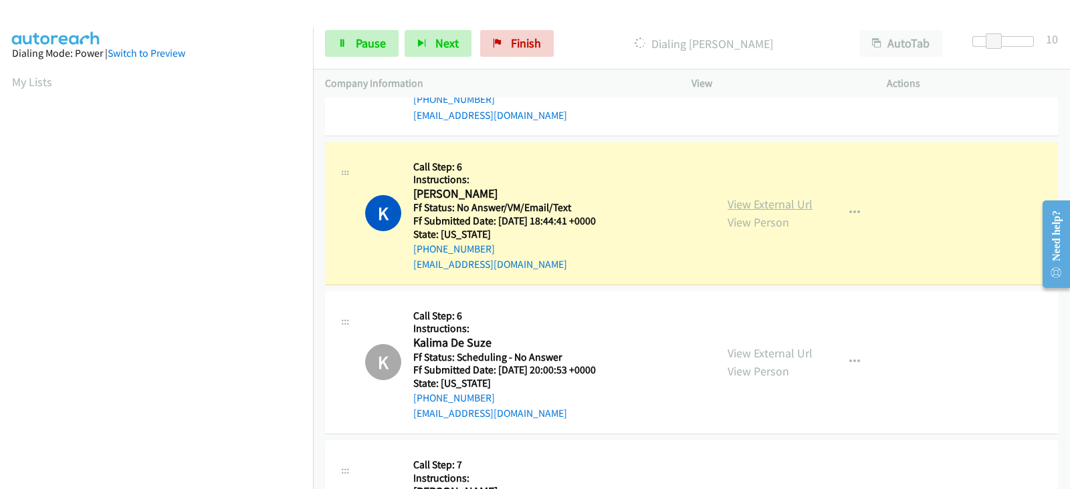
click at [760, 197] on link "View External Url" at bounding box center [769, 204] width 85 height 15
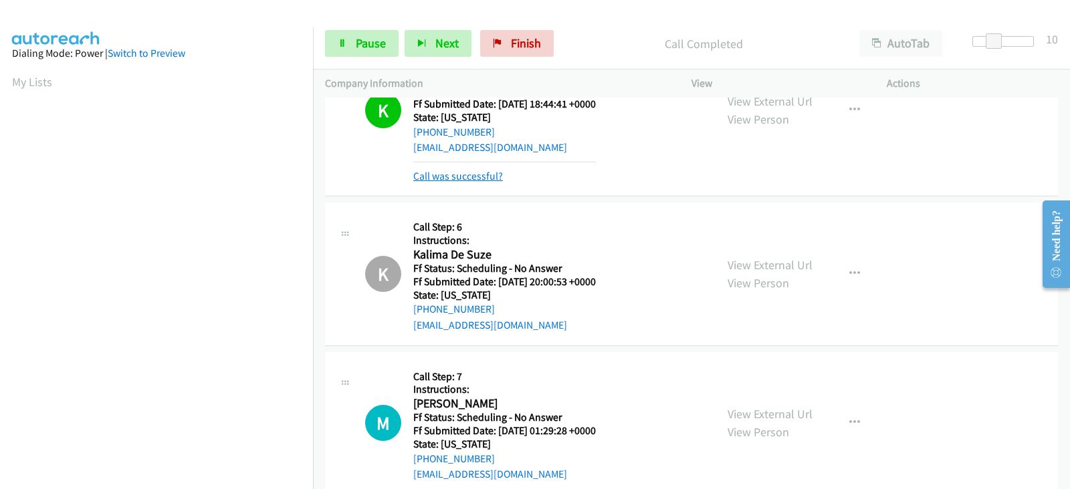
scroll to position [4499, 0]
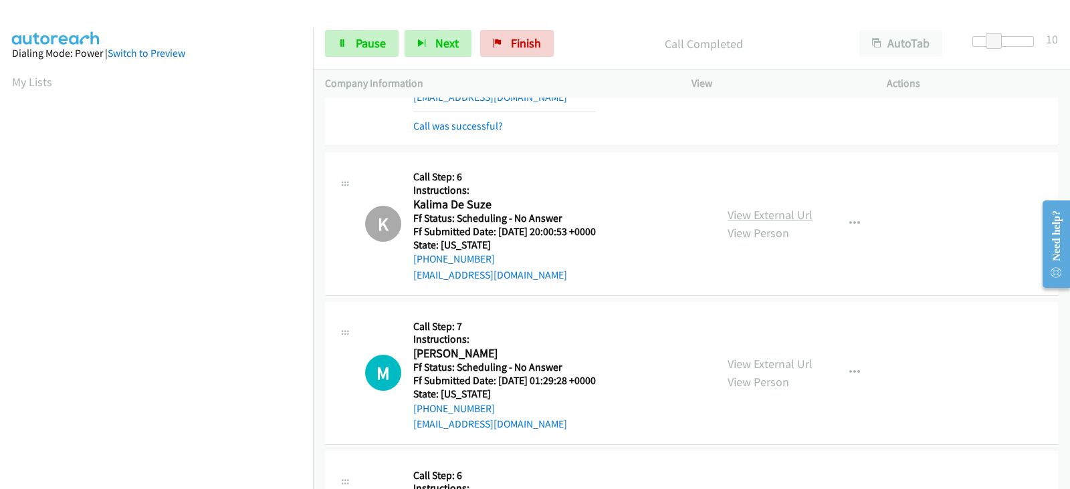
click at [743, 207] on link "View External Url" at bounding box center [769, 214] width 85 height 15
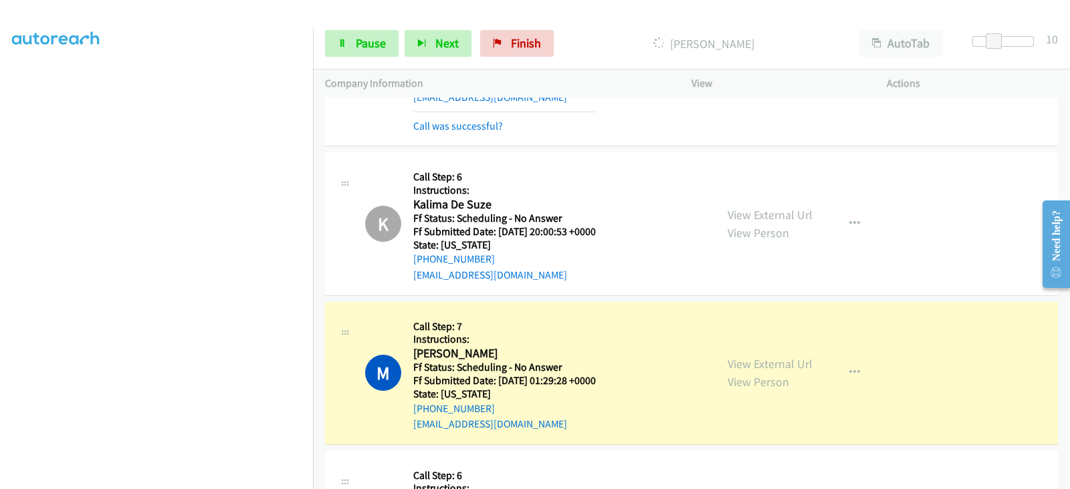
scroll to position [263, 0]
click at [733, 356] on link "View External Url" at bounding box center [769, 363] width 85 height 15
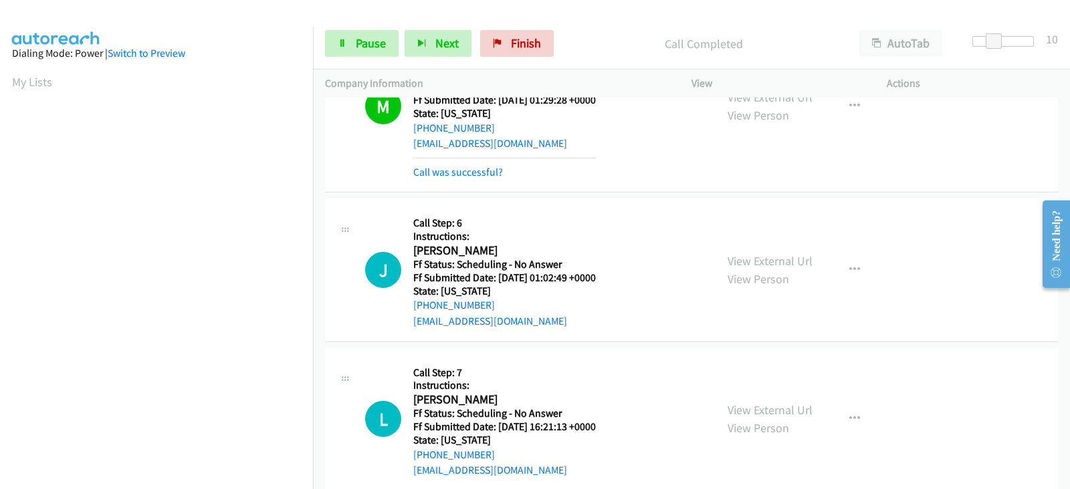
scroll to position [4833, 0]
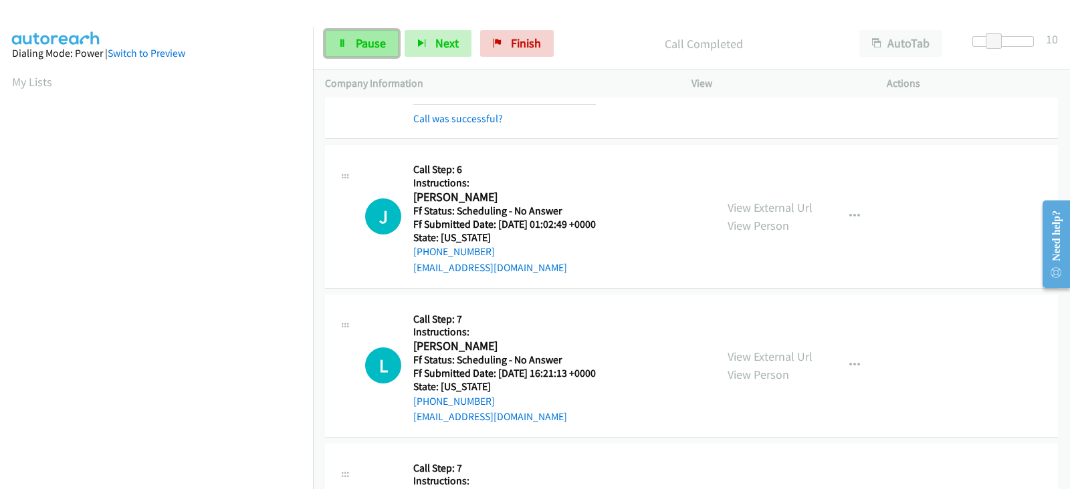
click at [366, 39] on span "Pause" at bounding box center [371, 42] width 30 height 15
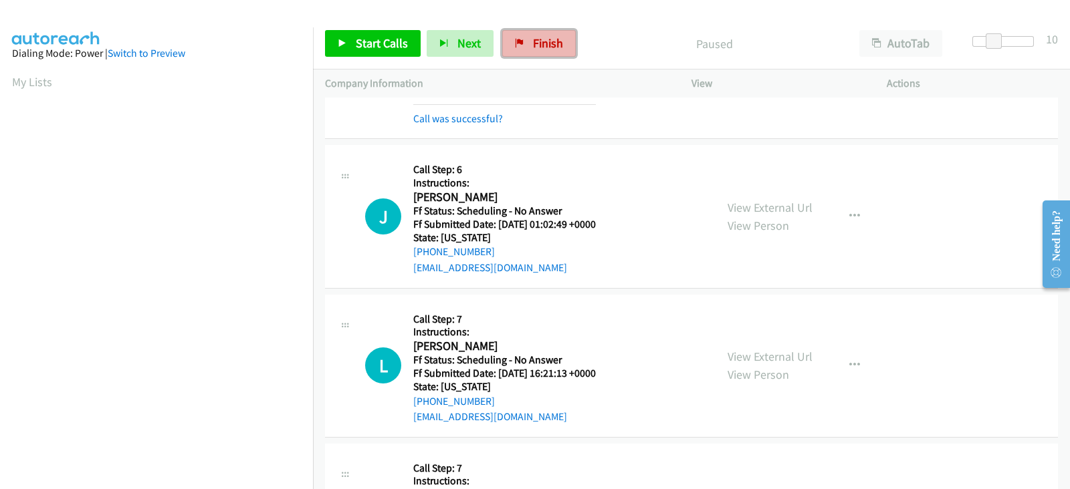
click at [528, 45] on link "Finish" at bounding box center [539, 43] width 74 height 27
